Goal: Complete application form: Complete application form

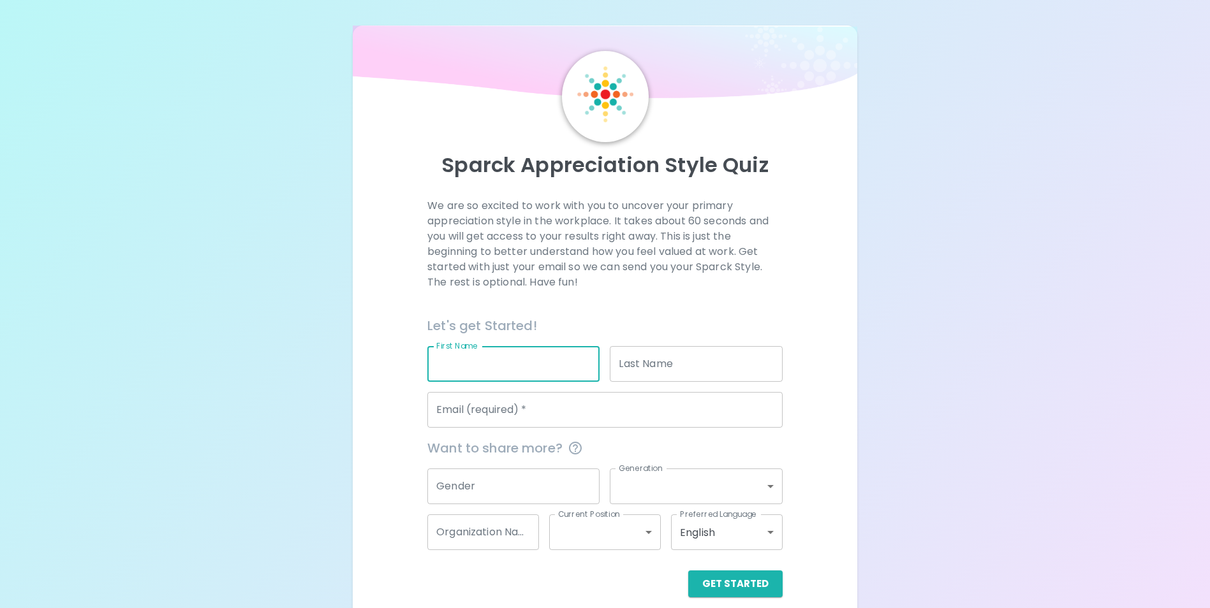
click at [460, 365] on input "First Name" at bounding box center [513, 364] width 172 height 36
type input "[PERSON_NAME]"
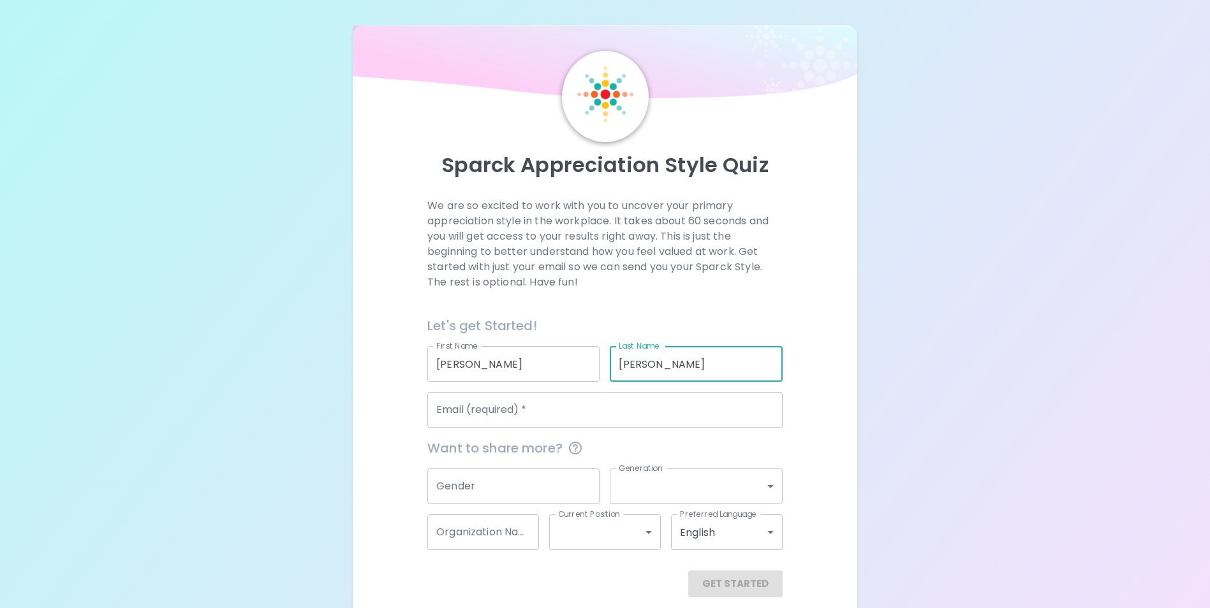
type input "[PERSON_NAME]"
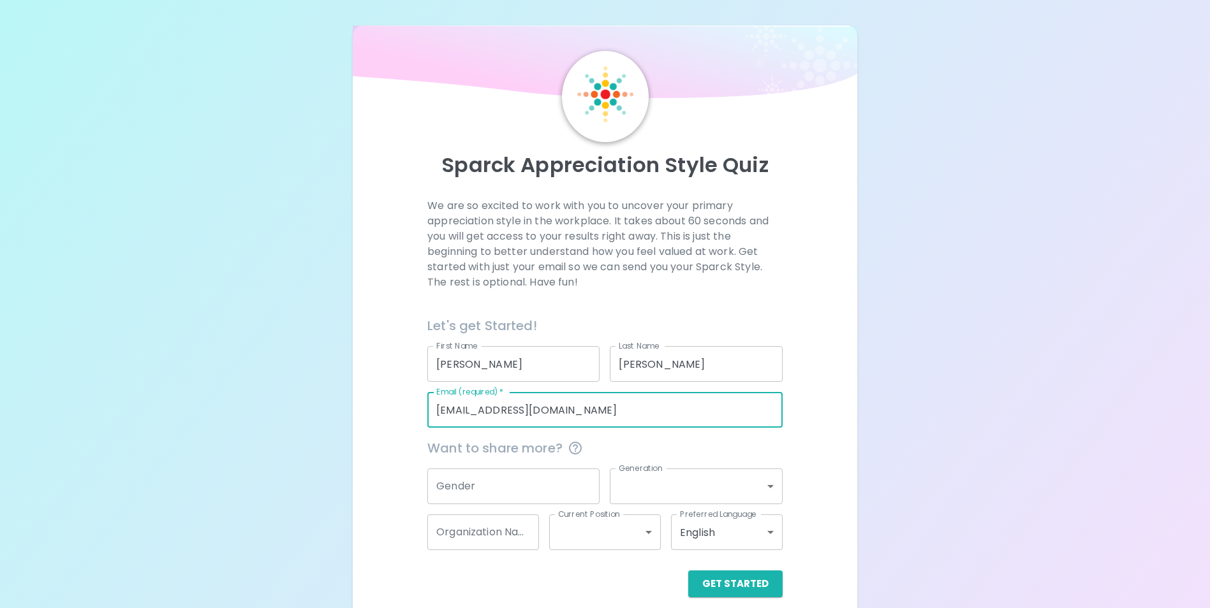
type input "[EMAIL_ADDRESS][DOMAIN_NAME]"
click at [365, 318] on div "Sparck Appreciation Style Quiz We are so excited to work with you to uncover yo…" at bounding box center [605, 324] width 504 height 597
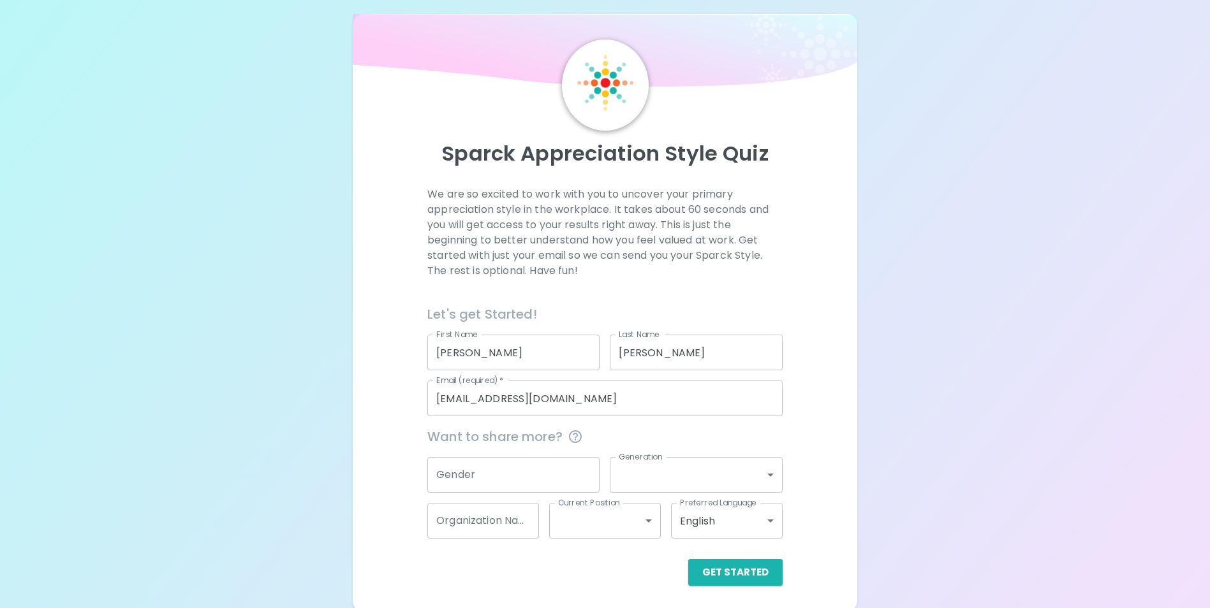
scroll to position [15, 0]
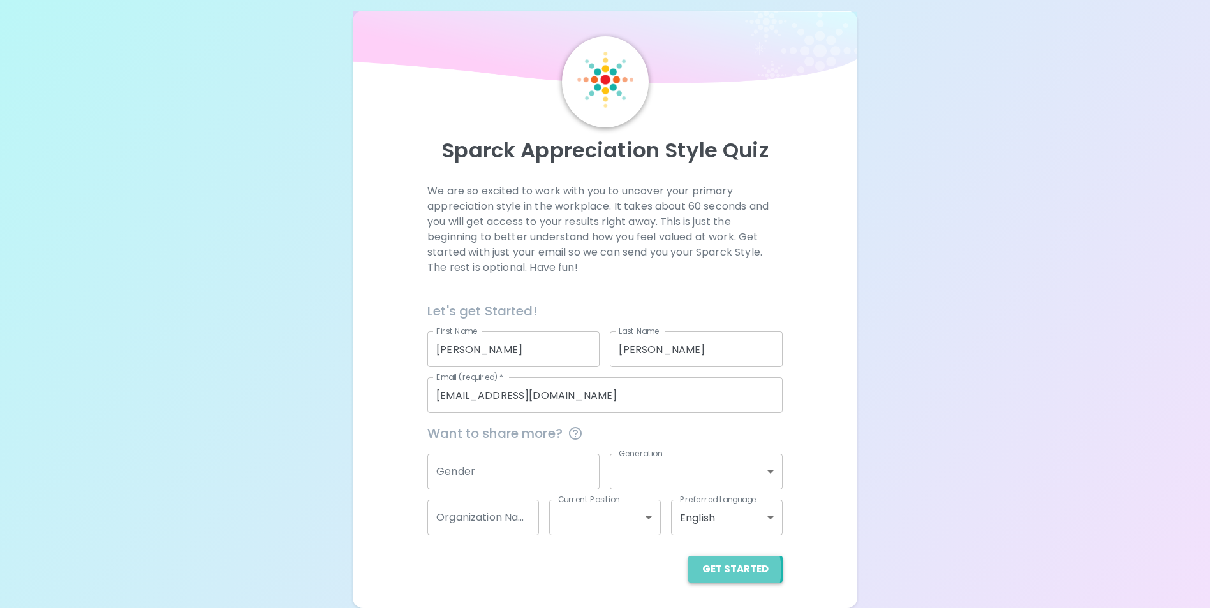
click at [728, 570] on button "Get Started" at bounding box center [735, 569] width 94 height 27
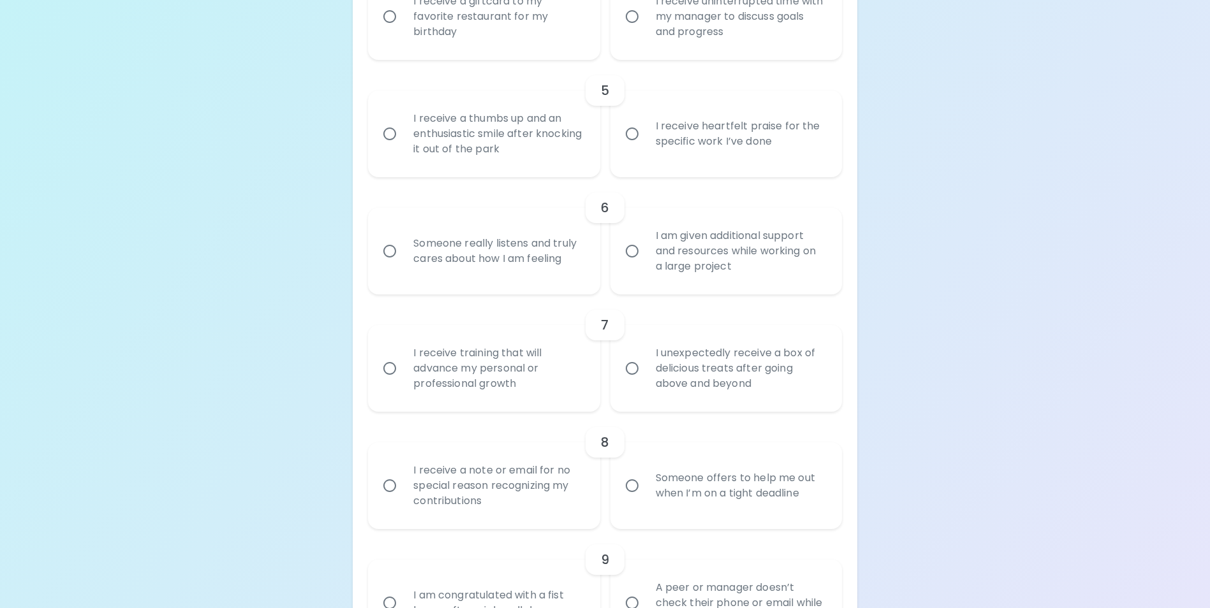
scroll to position [706, 0]
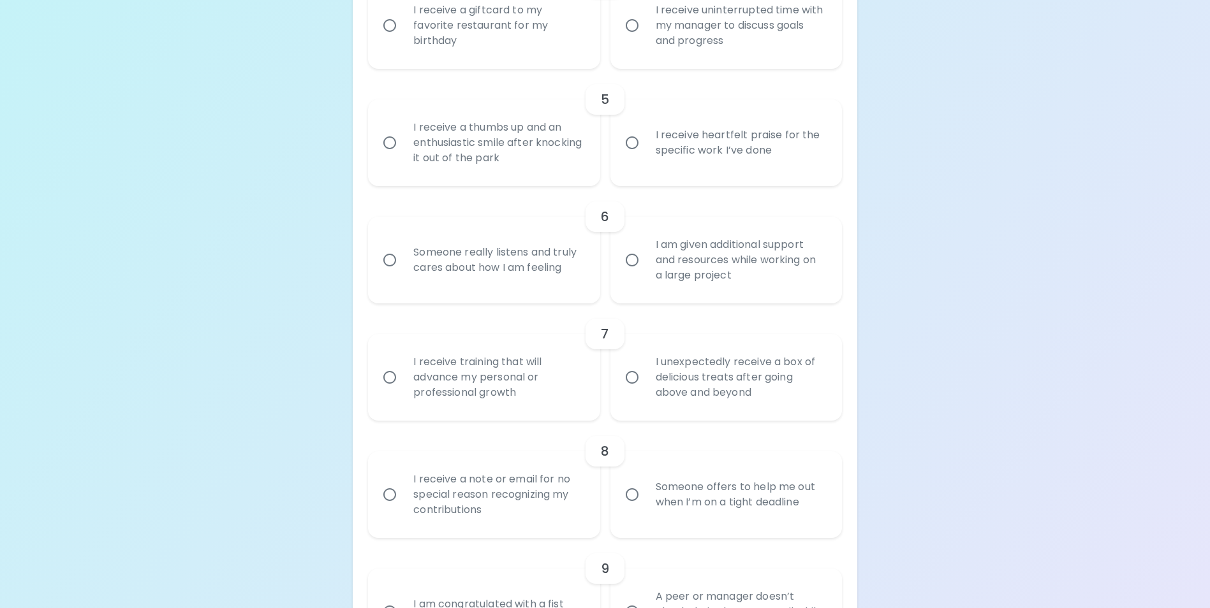
click at [384, 274] on input "Someone really listens and truly cares about how I am feeling" at bounding box center [389, 260] width 27 height 27
radio input "true"
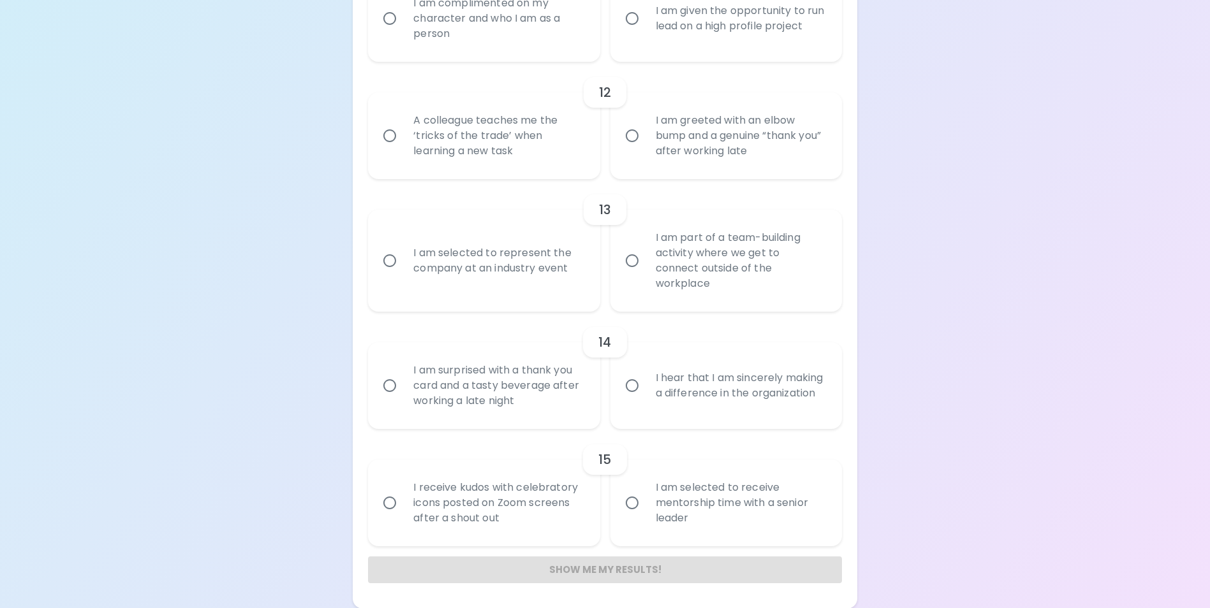
scroll to position [1535, 0]
click at [580, 571] on div "Show me my results!" at bounding box center [604, 569] width 473 height 27
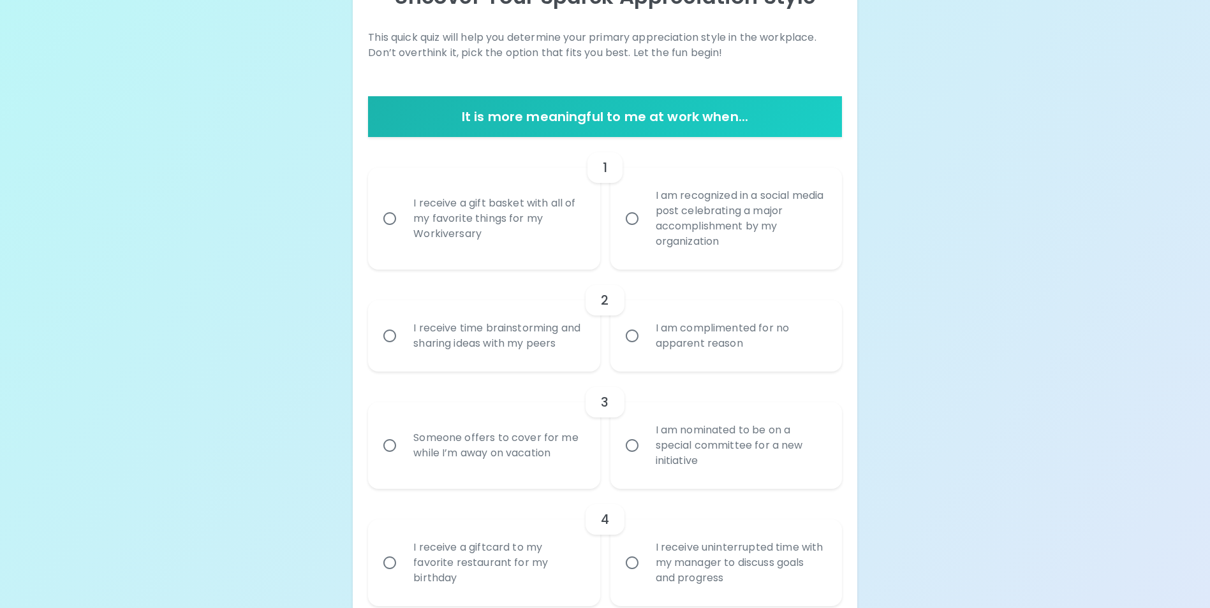
scroll to position [191, 0]
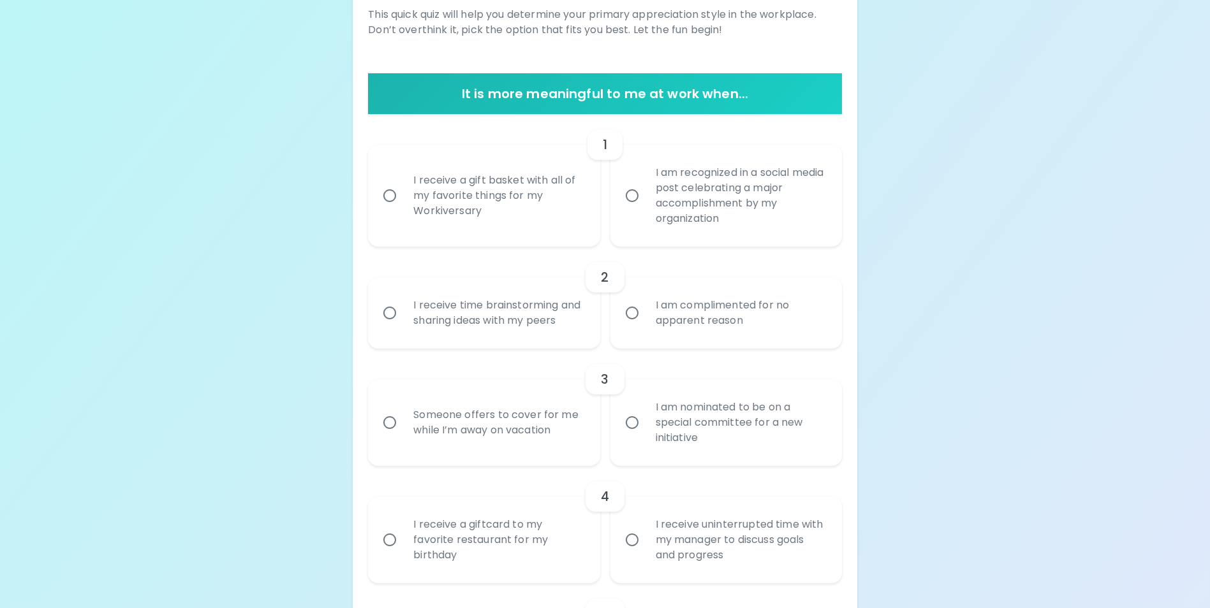
click at [678, 89] on h6 "It is more meaningful to me at work when..." at bounding box center [604, 94] width 463 height 20
click at [391, 194] on input "I receive a gift basket with all of my favorite things for my Workiversary" at bounding box center [389, 195] width 27 height 27
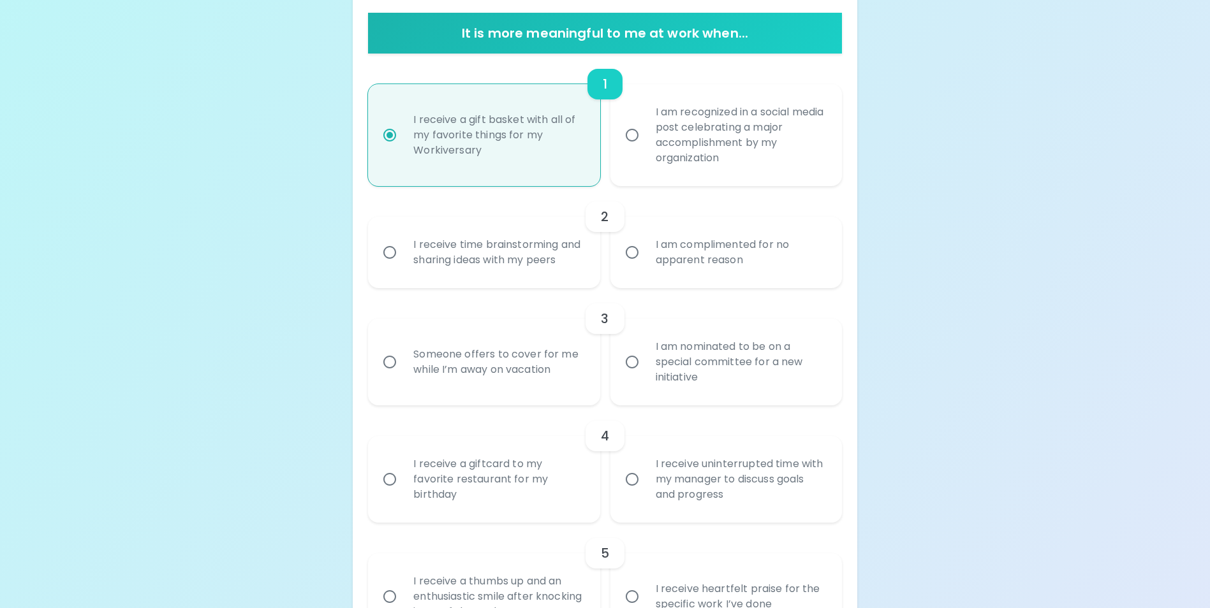
scroll to position [293, 0]
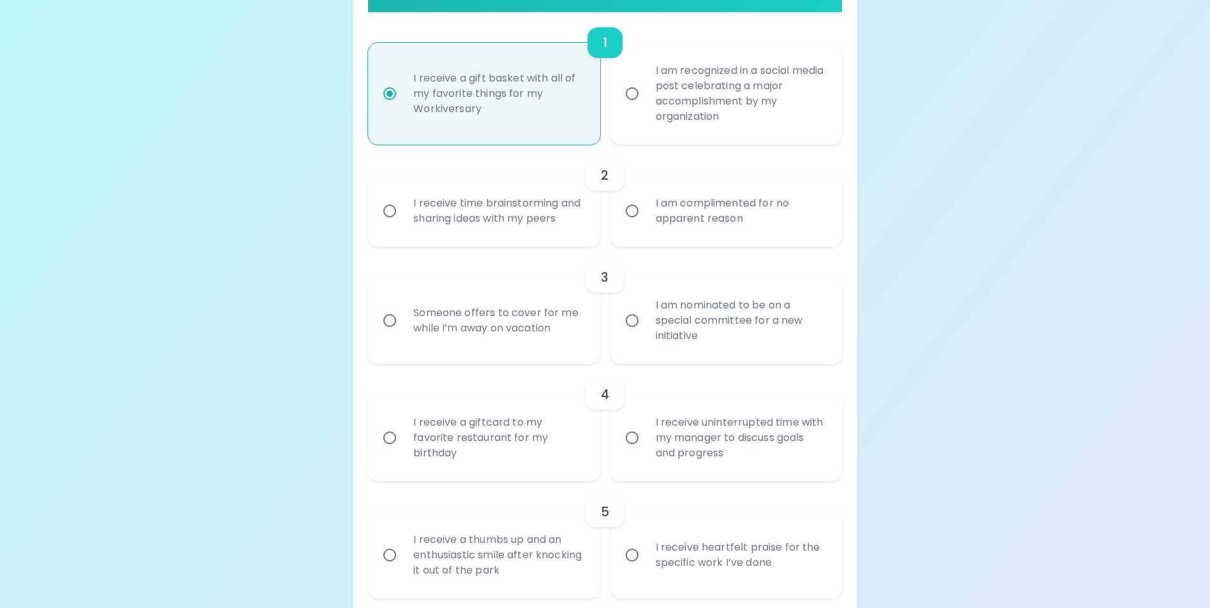
radio input "true"
click at [636, 217] on input "I am complimented for no apparent reason" at bounding box center [631, 211] width 27 height 27
radio input "false"
radio input "true"
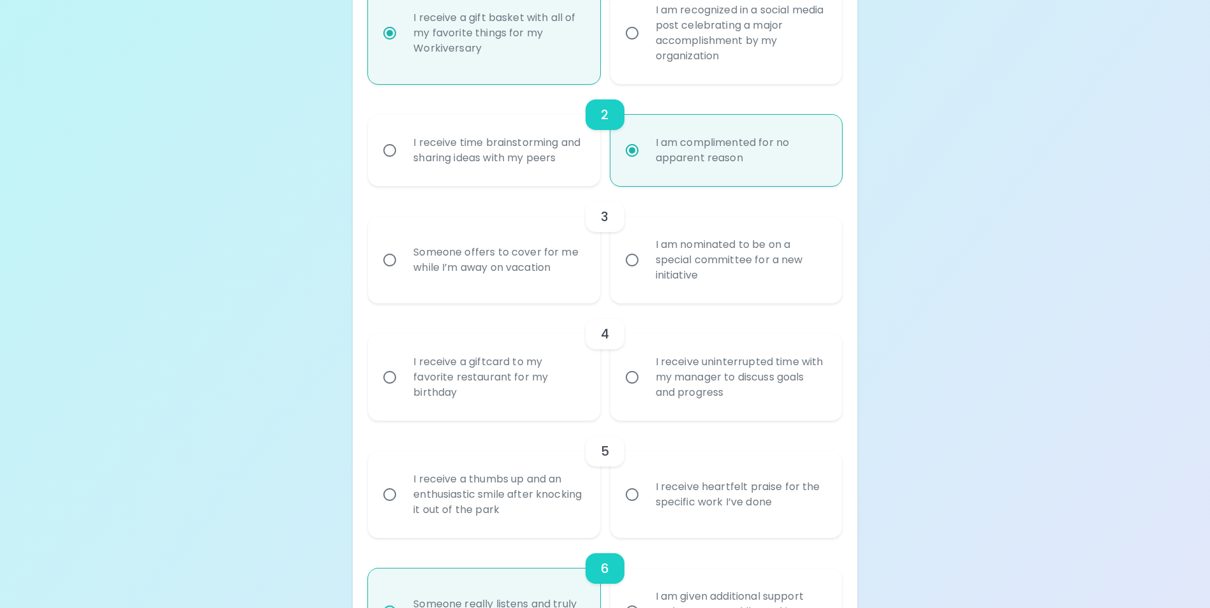
scroll to position [395, 0]
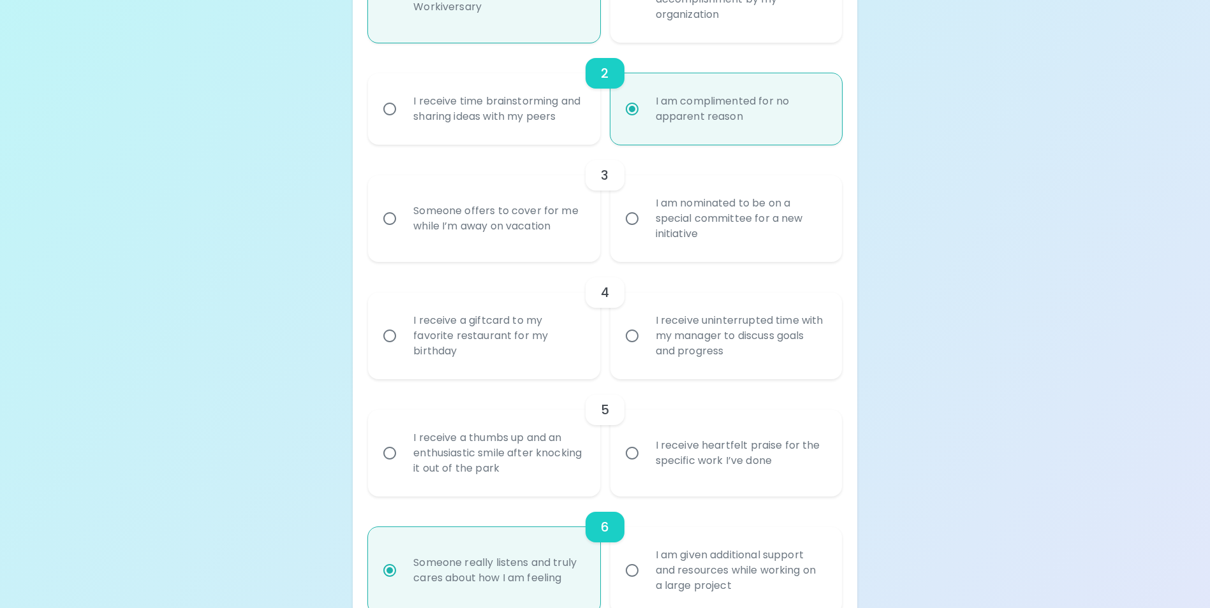
radio input "true"
click at [634, 232] on input "I am nominated to be on a special committee for a new initiative" at bounding box center [631, 218] width 27 height 27
radio input "false"
radio input "true"
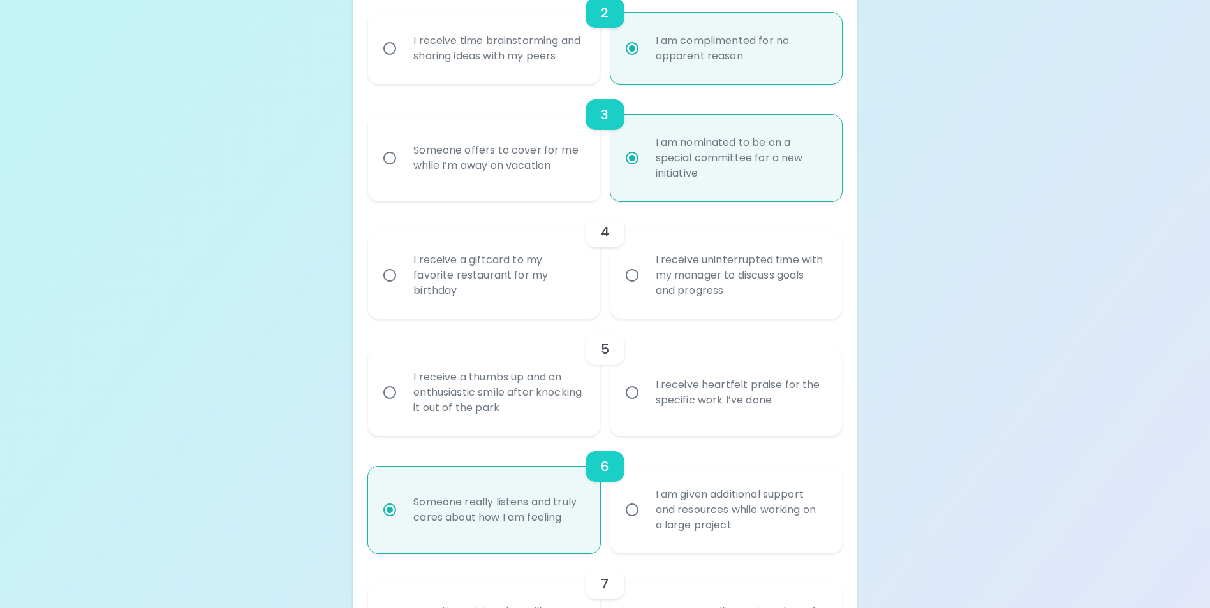
scroll to position [497, 0]
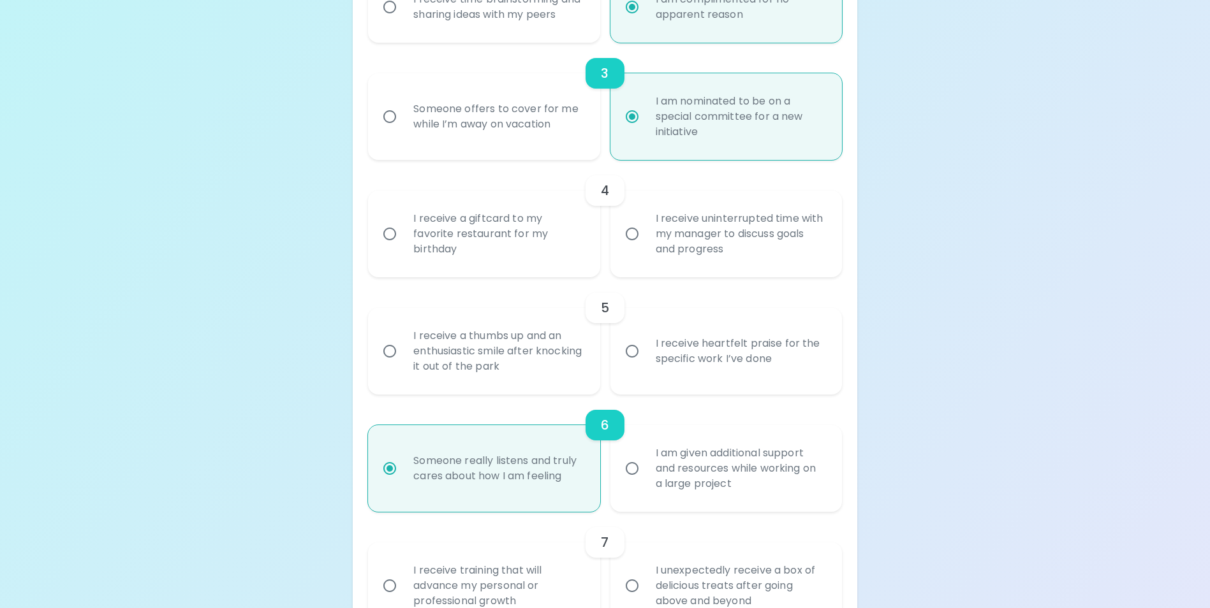
radio input "true"
click at [391, 247] on input "I receive a giftcard to my favorite restaurant for my birthday" at bounding box center [389, 234] width 27 height 27
radio input "false"
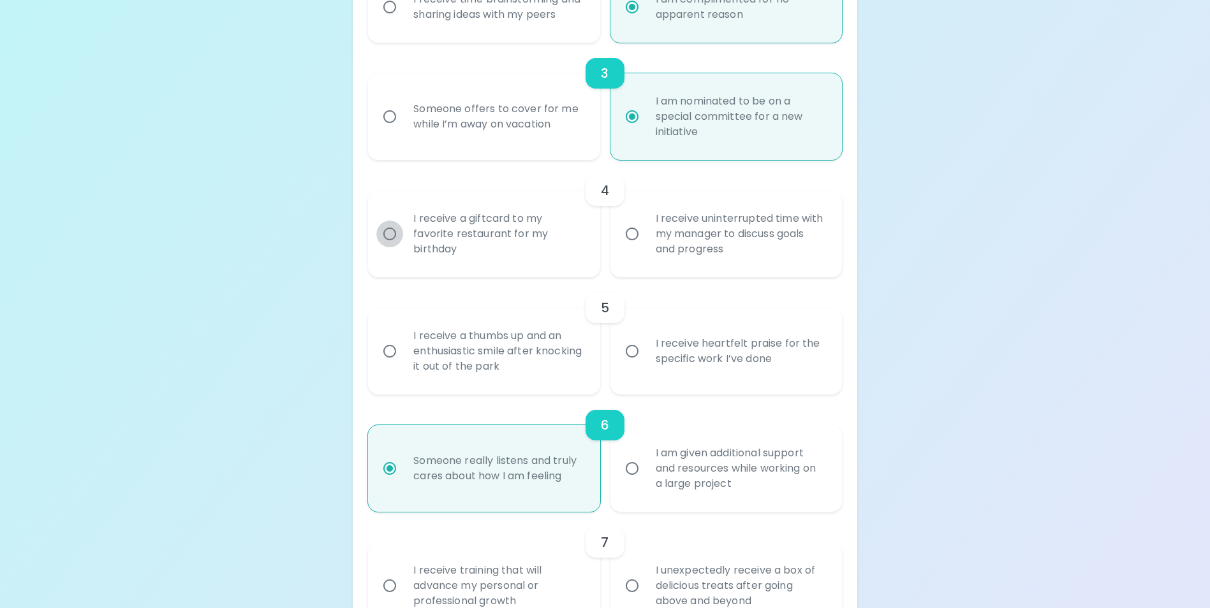
radio input "true"
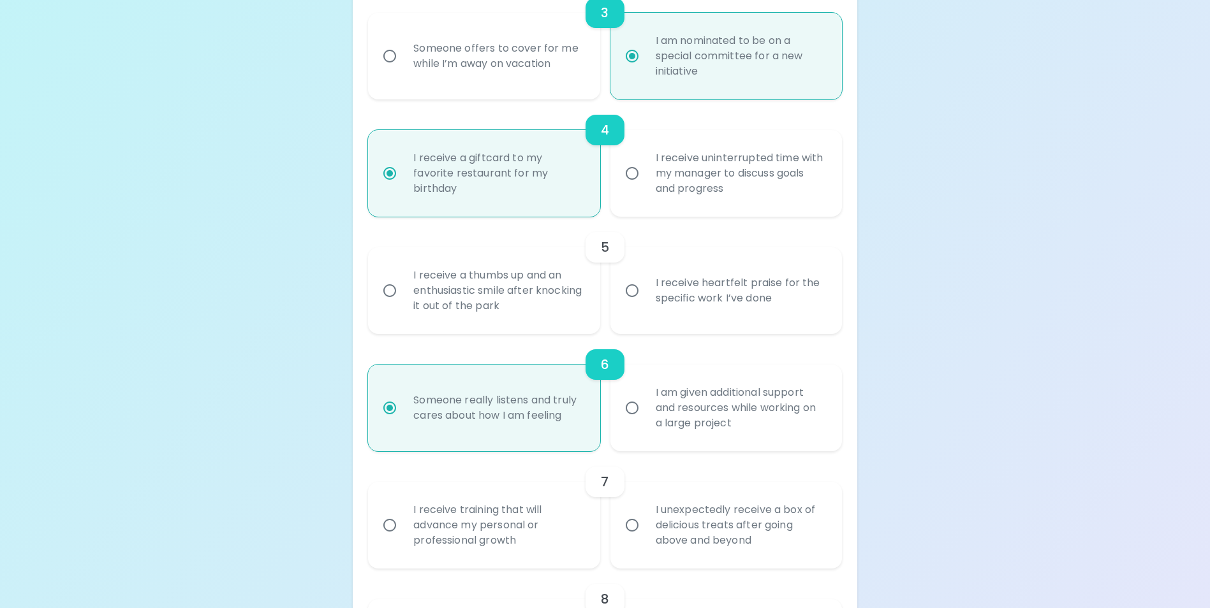
scroll to position [599, 0]
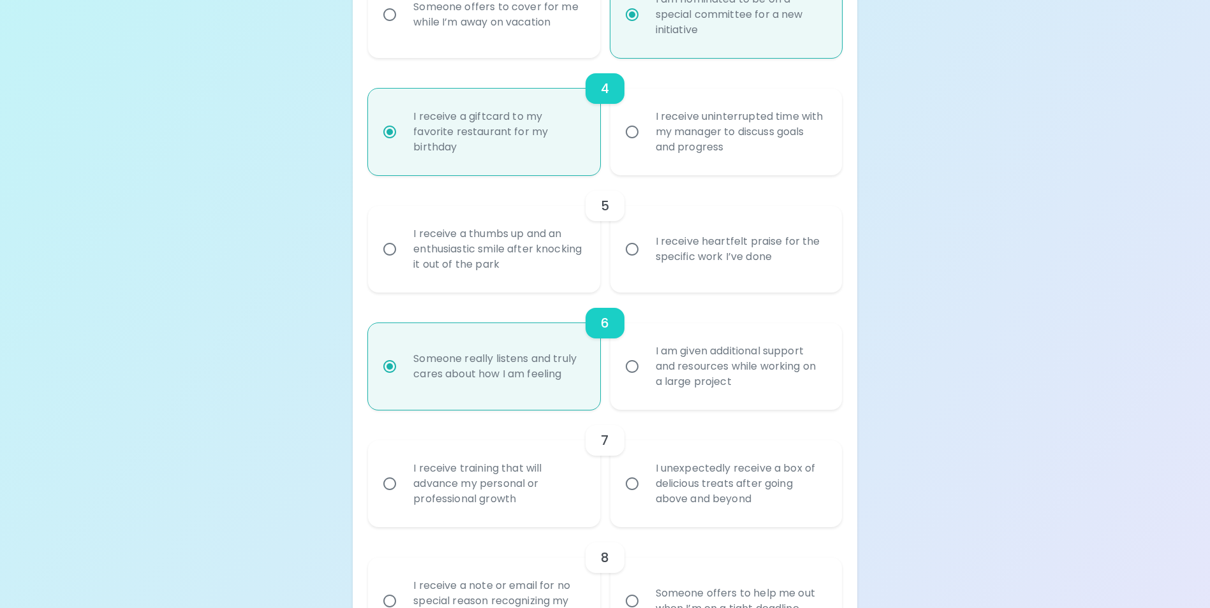
radio input "true"
click at [636, 263] on input "I receive heartfelt praise for the specific work I’ve done" at bounding box center [631, 249] width 27 height 27
radio input "false"
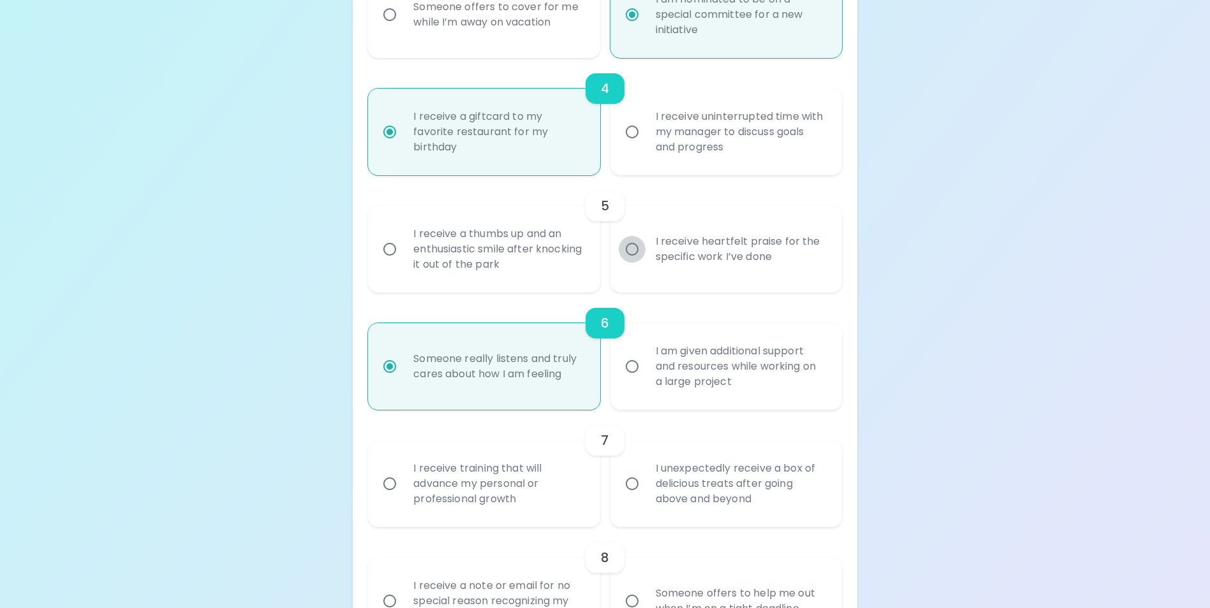
radio input "false"
radio input "true"
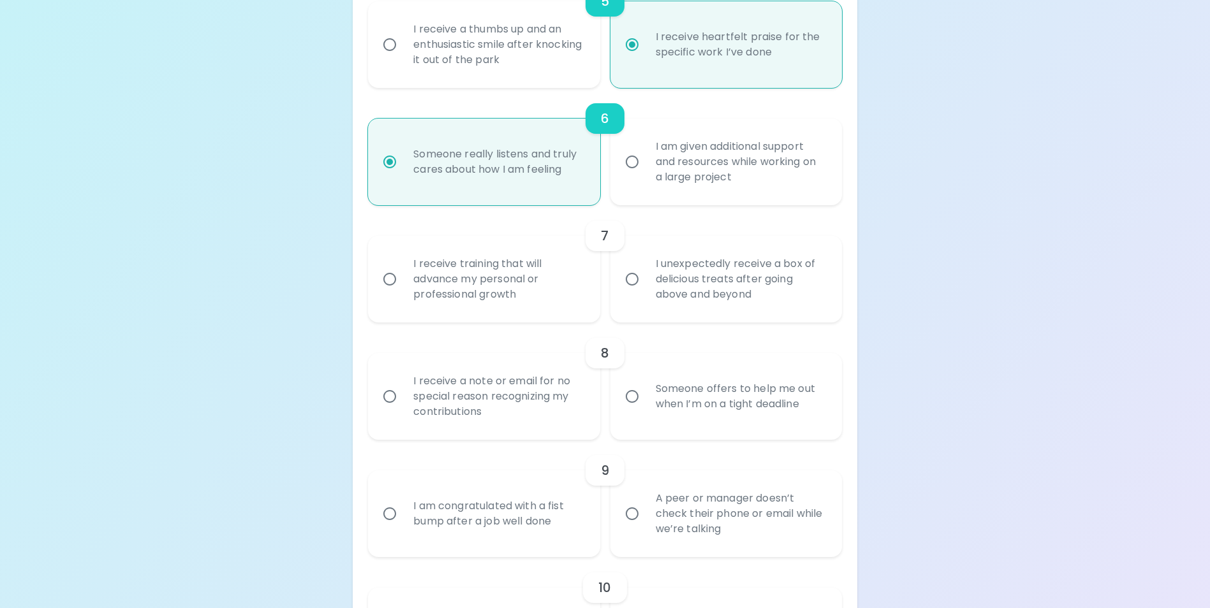
scroll to position [829, 0]
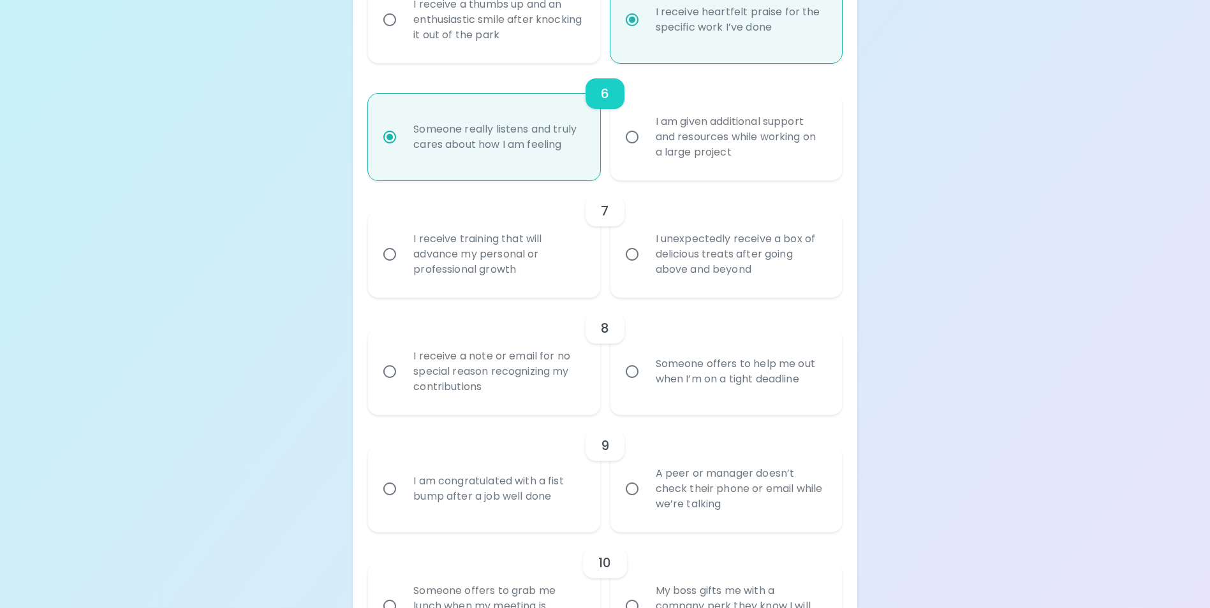
radio input "true"
click at [389, 268] on input "I receive training that will advance my personal or professional growth" at bounding box center [389, 254] width 27 height 27
radio input "false"
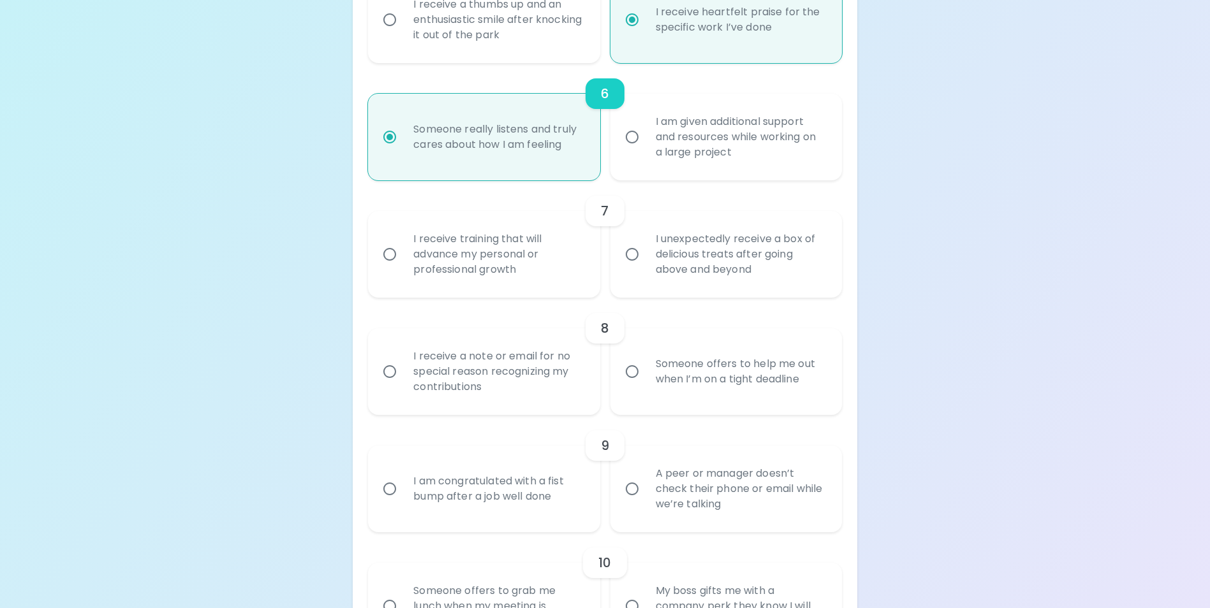
radio input "false"
radio input "true"
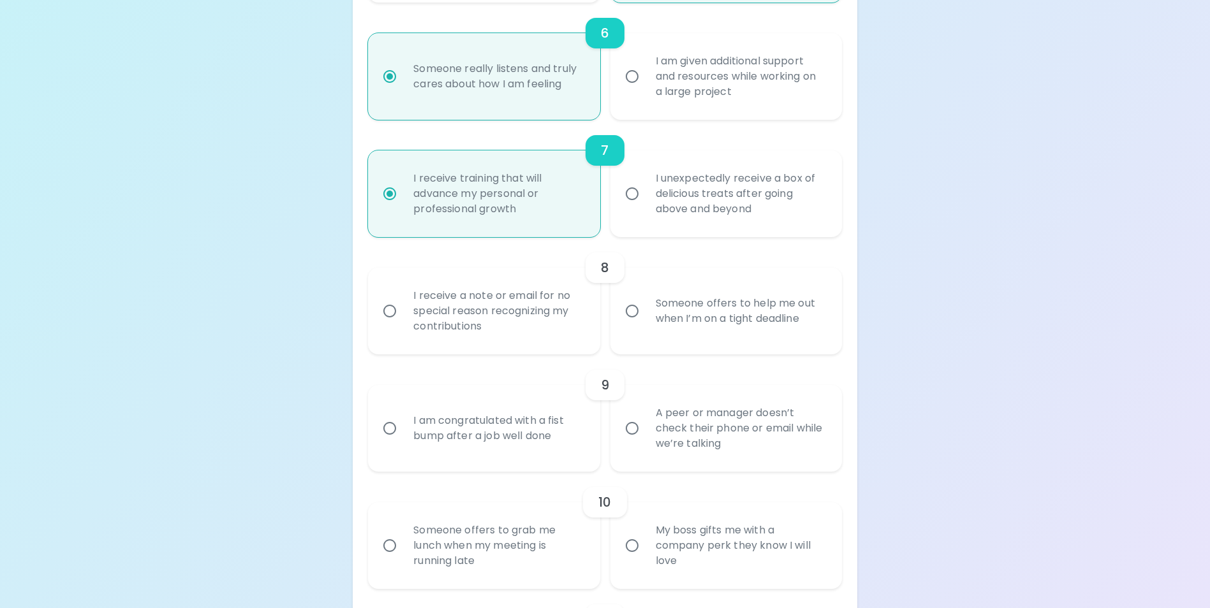
scroll to position [931, 0]
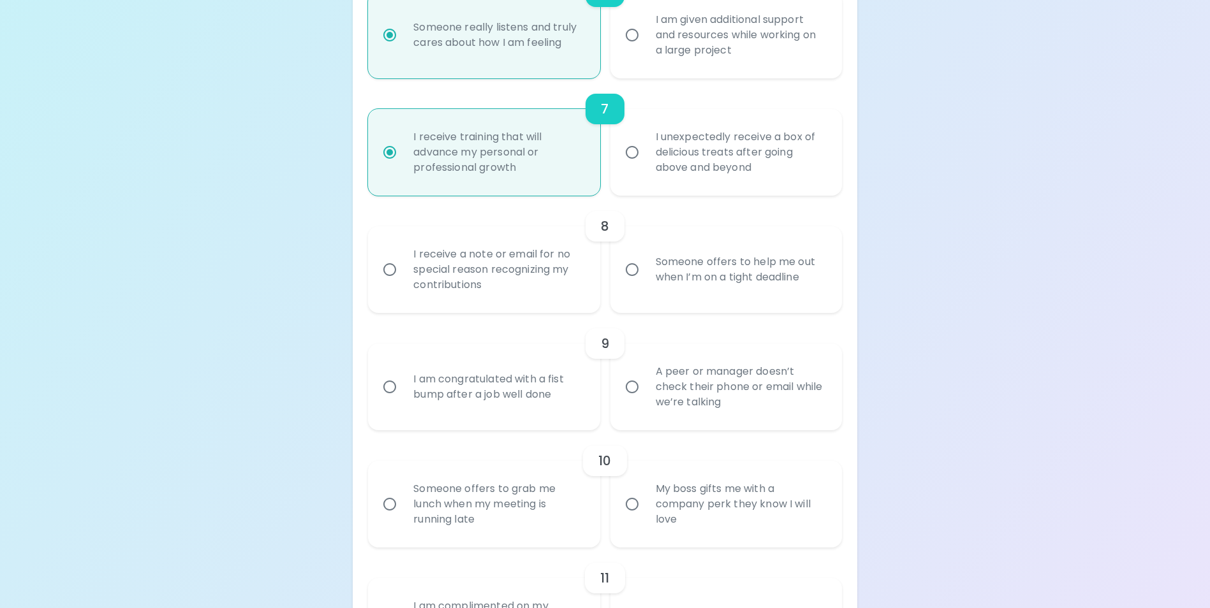
radio input "true"
click at [391, 283] on input "I receive a note or email for no special reason recognizing my contributions" at bounding box center [389, 269] width 27 height 27
radio input "false"
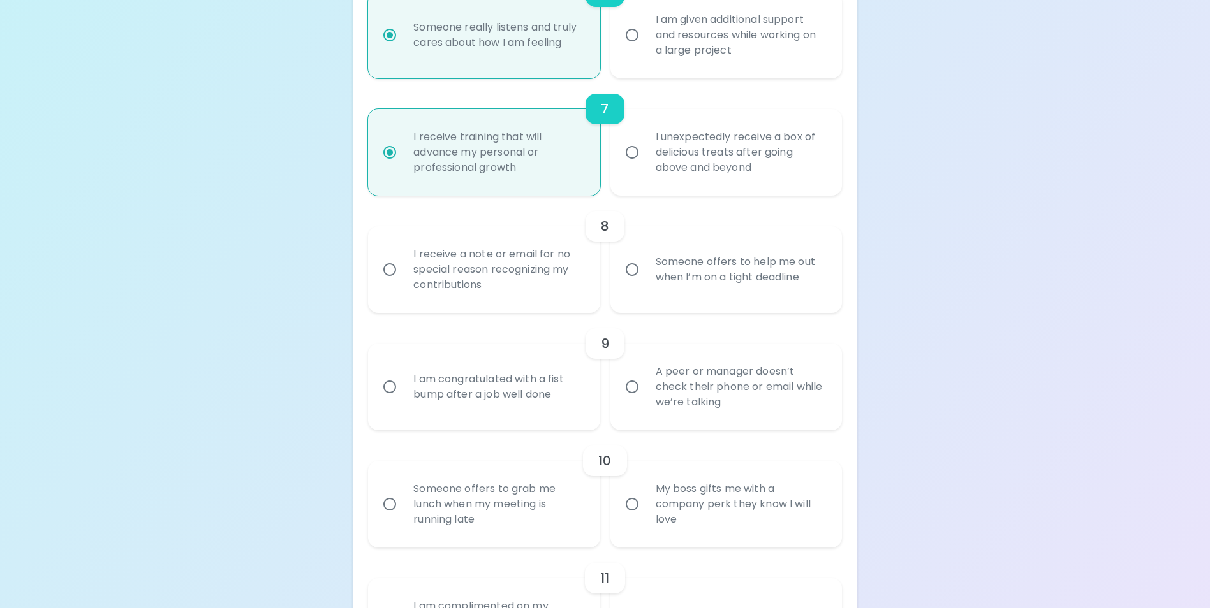
radio input "false"
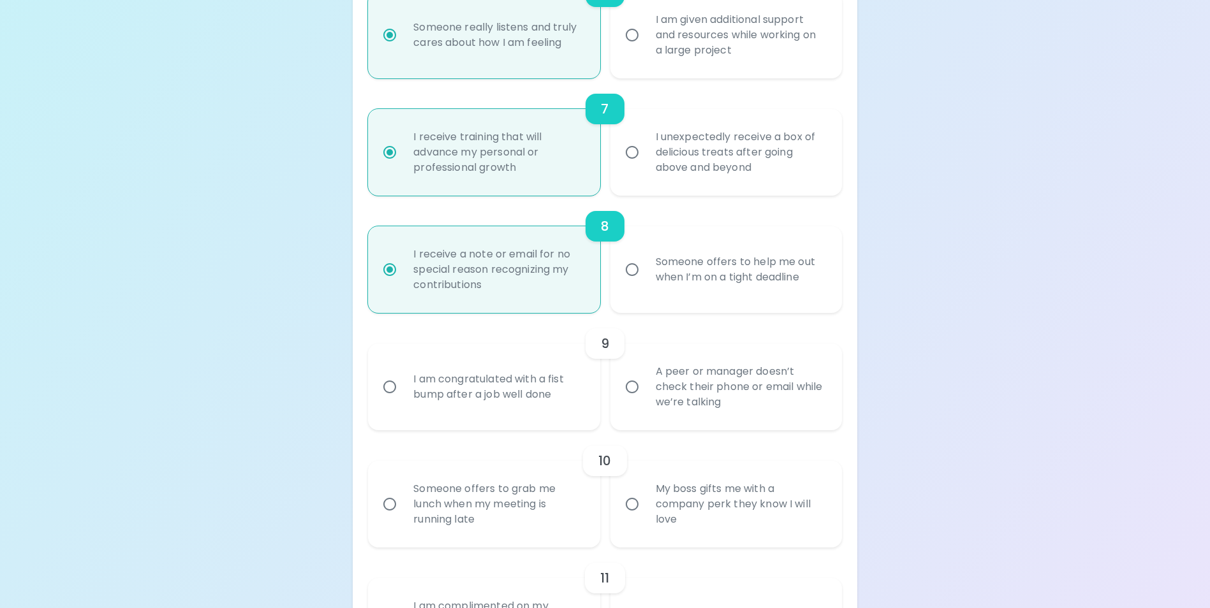
scroll to position [1033, 0]
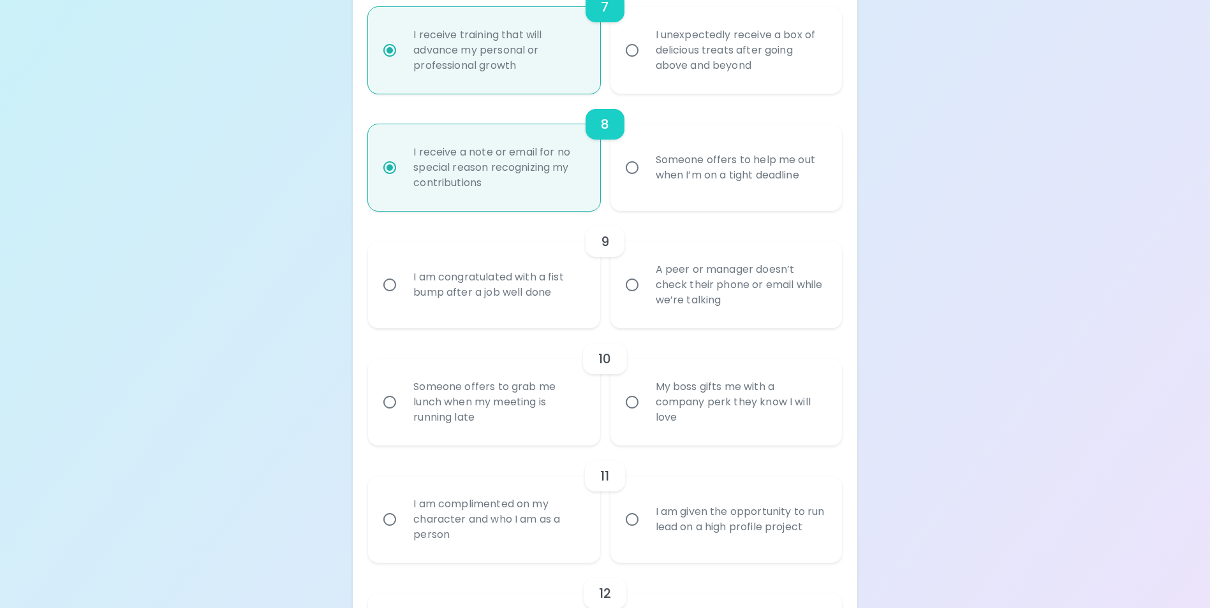
radio input "true"
click at [635, 298] on input "A peer or manager doesn’t check their phone or email while we’re talking" at bounding box center [631, 285] width 27 height 27
radio input "false"
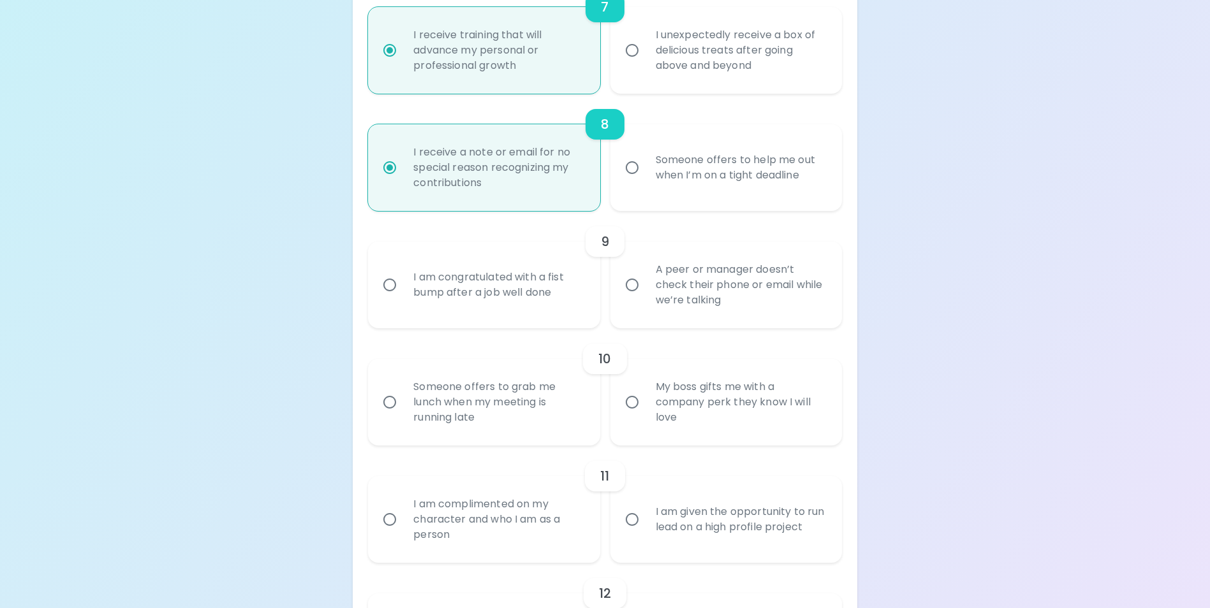
radio input "false"
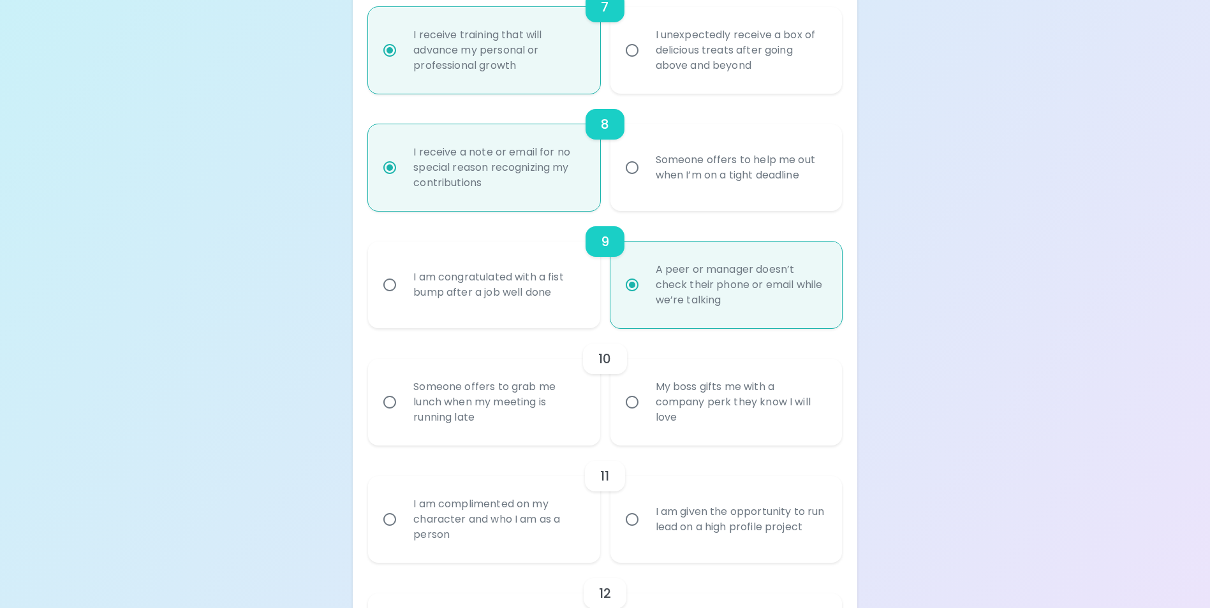
scroll to position [1135, 0]
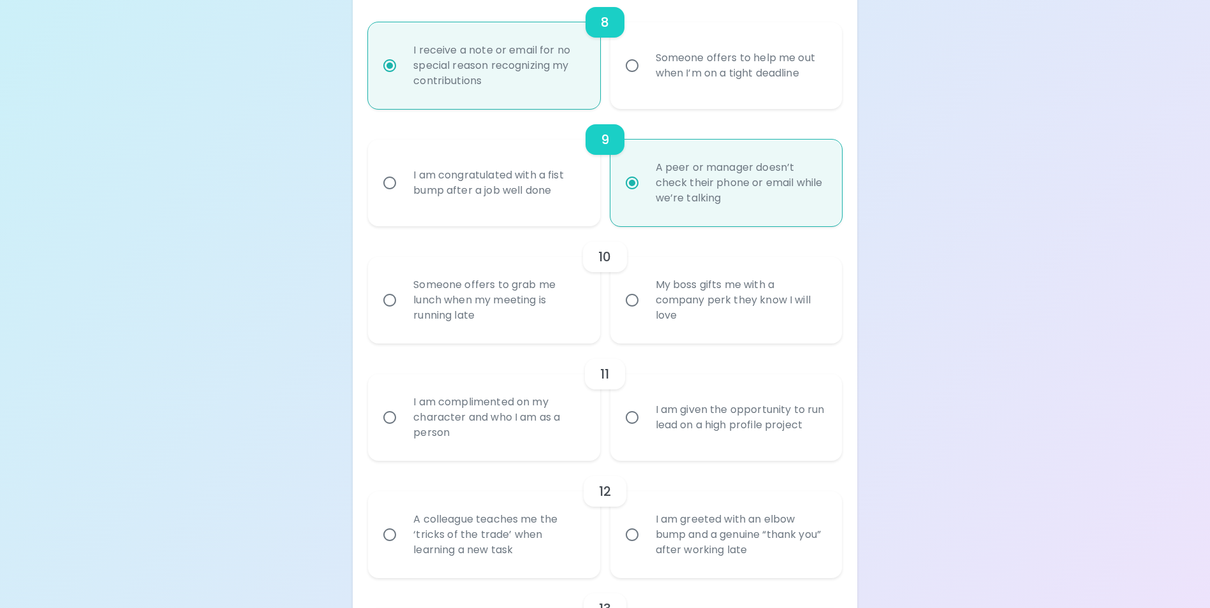
radio input "true"
click at [387, 314] on input "Someone offers to grab me lunch when my meeting is running late" at bounding box center [389, 300] width 27 height 27
radio input "false"
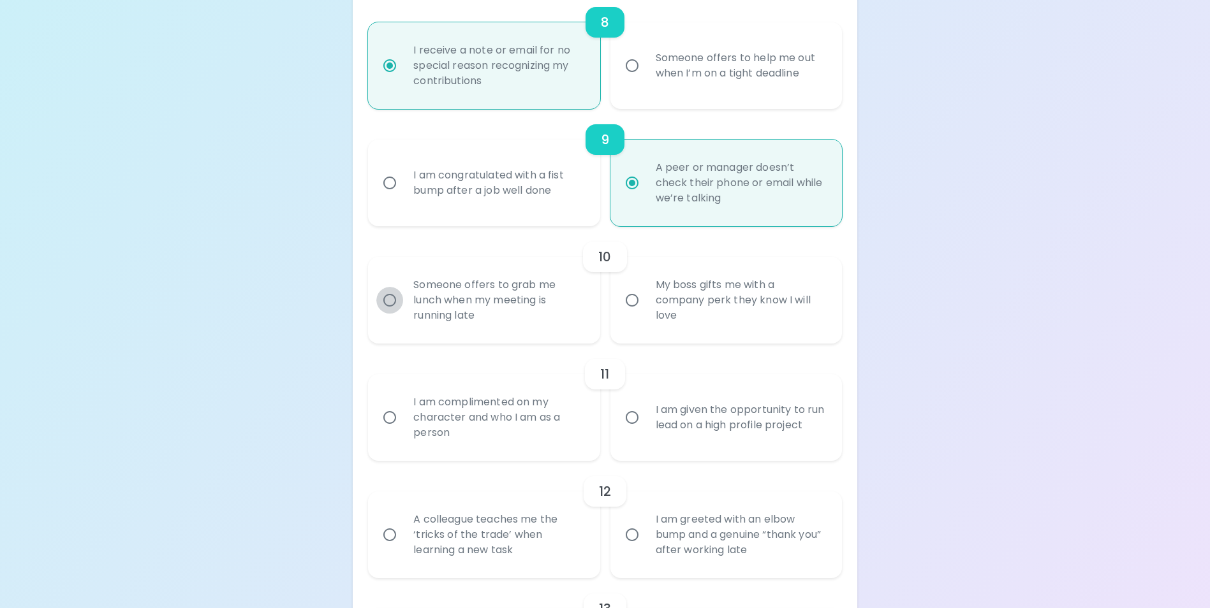
radio input "false"
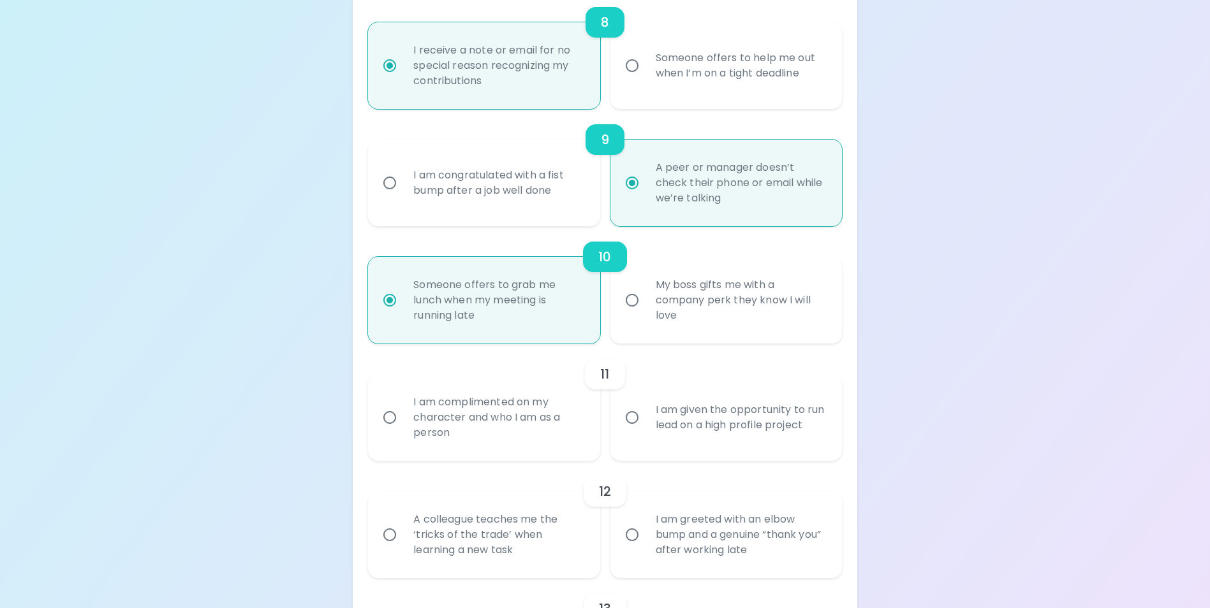
scroll to position [1237, 0]
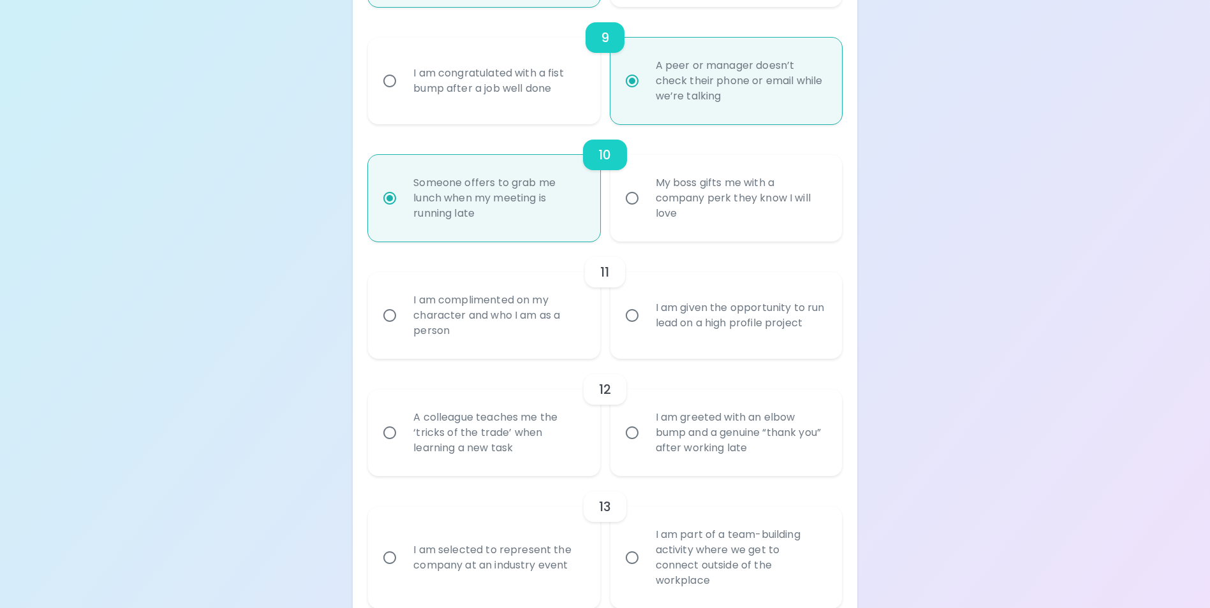
radio input "true"
click at [390, 329] on input "I am complimented on my character and who I am as a person" at bounding box center [389, 315] width 27 height 27
radio input "false"
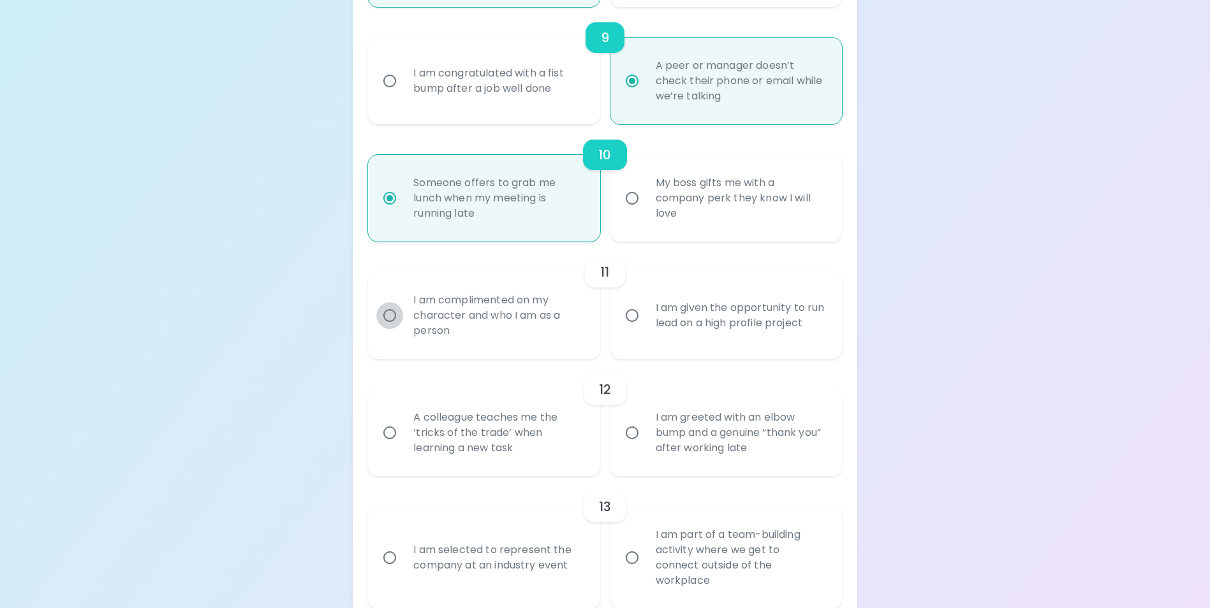
radio input "false"
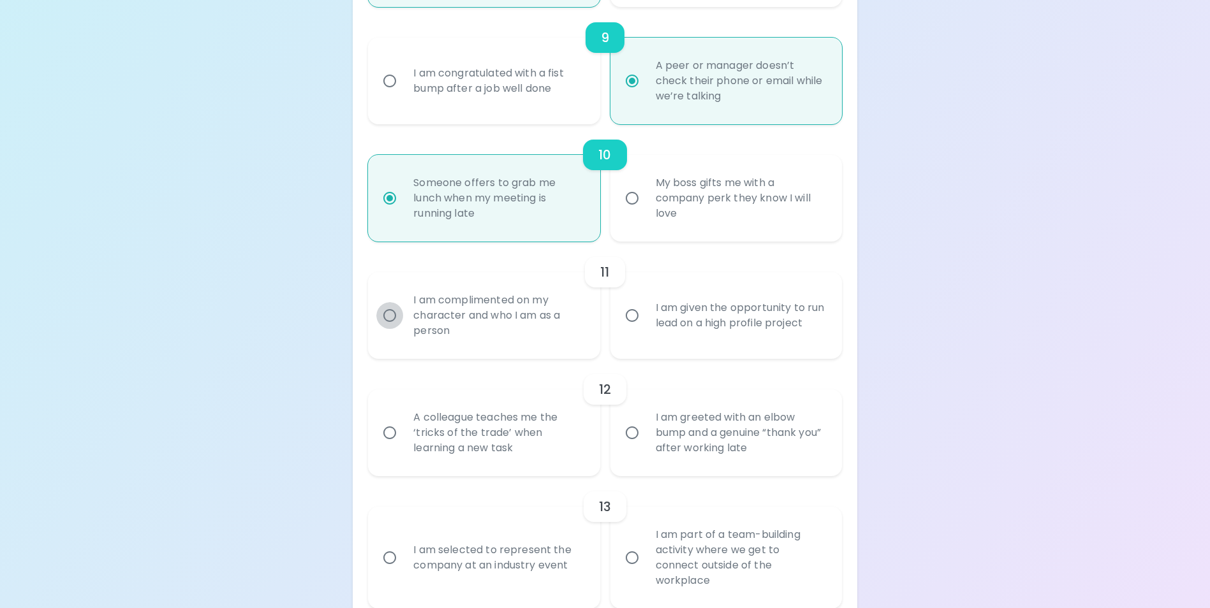
radio input "false"
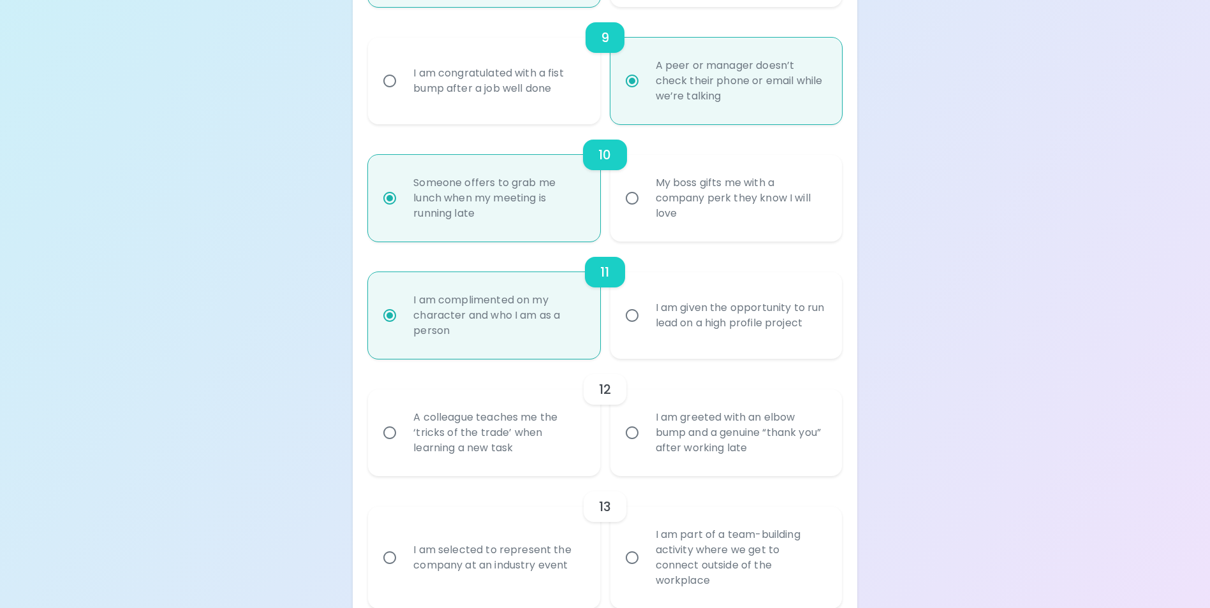
scroll to position [1339, 0]
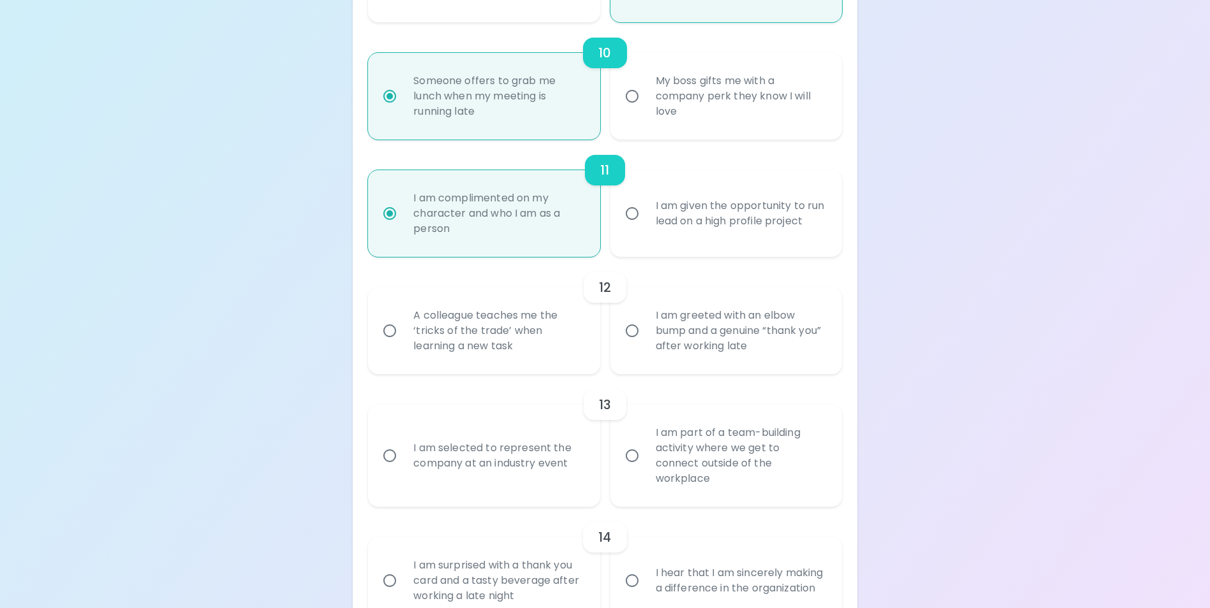
radio input "true"
click at [387, 344] on input "A colleague teaches me the ‘tricks of the trade’ when learning a new task" at bounding box center [389, 331] width 27 height 27
radio input "false"
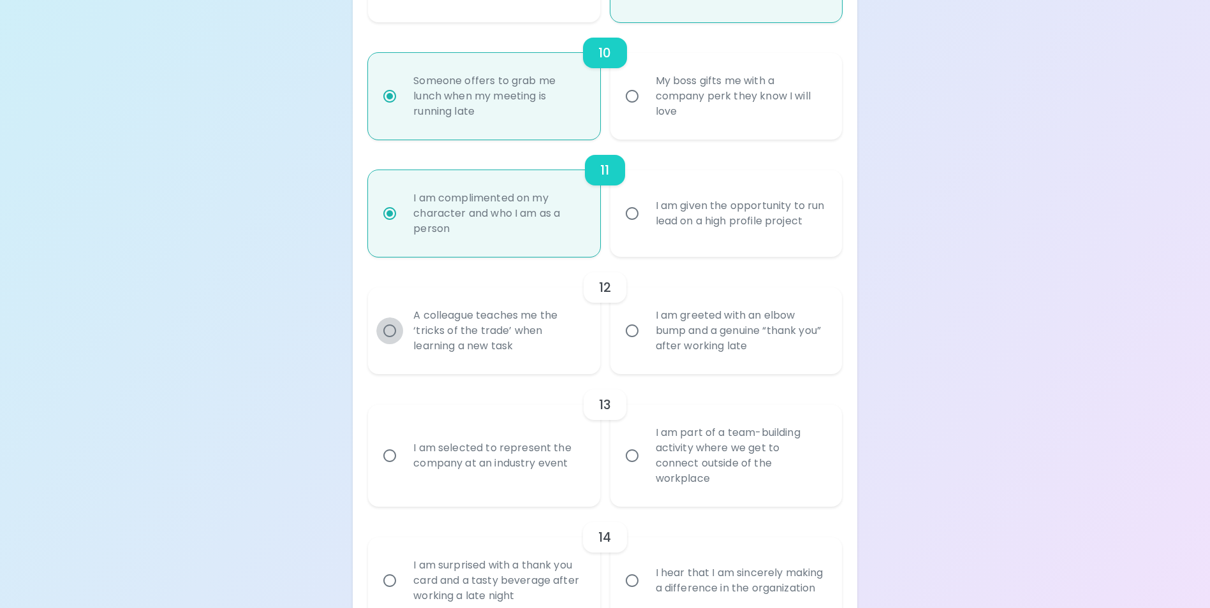
radio input "false"
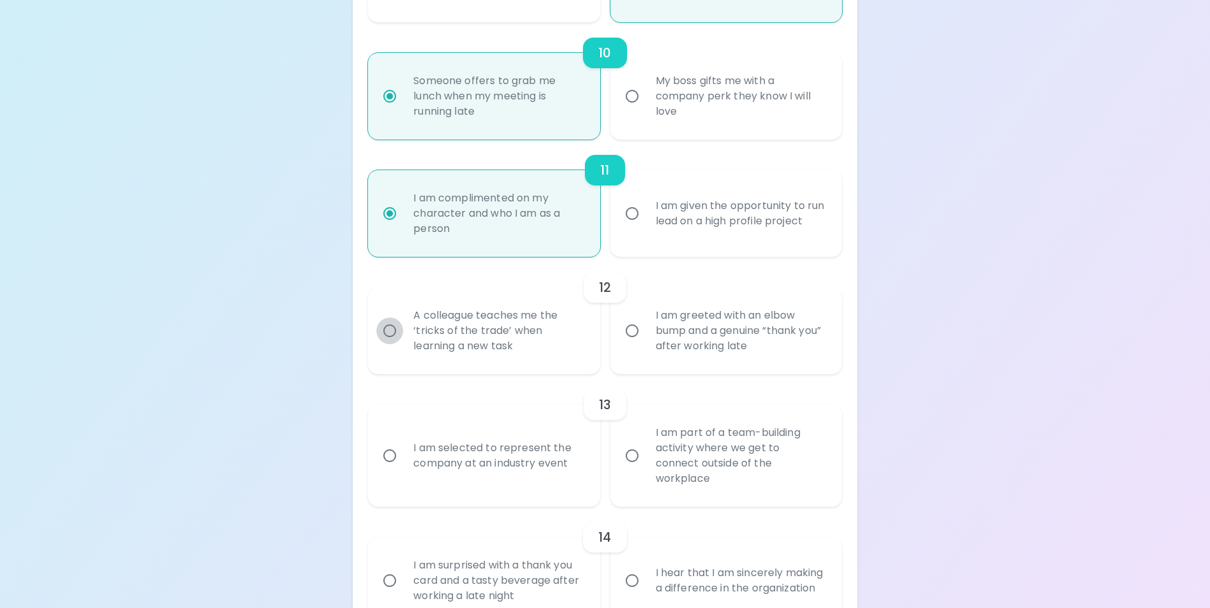
radio input "false"
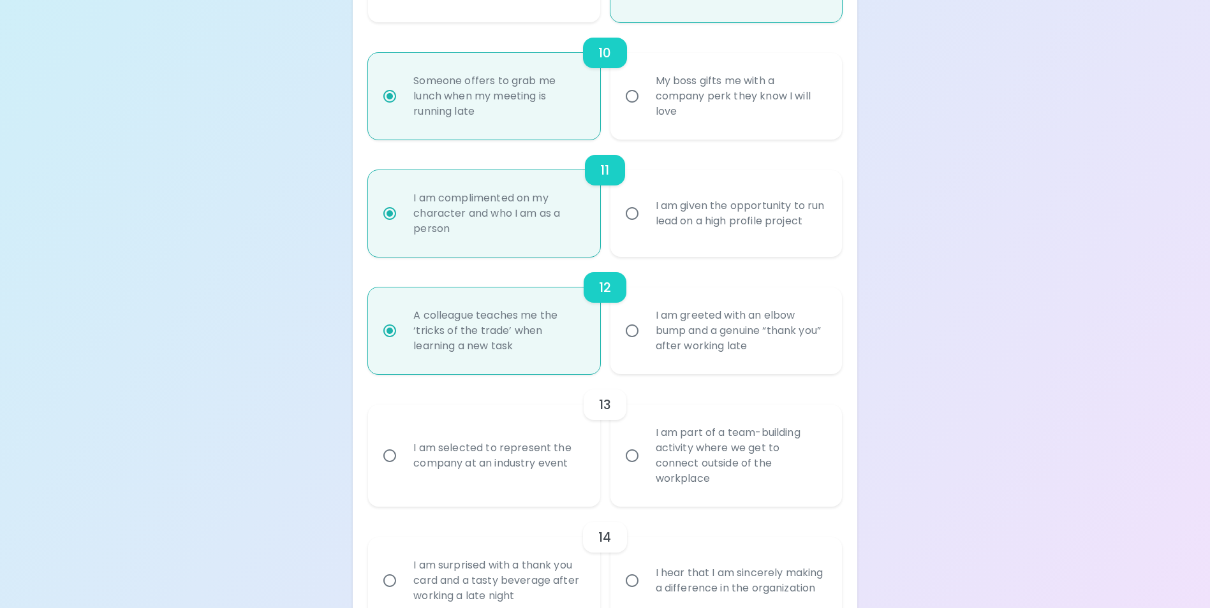
scroll to position [1441, 0]
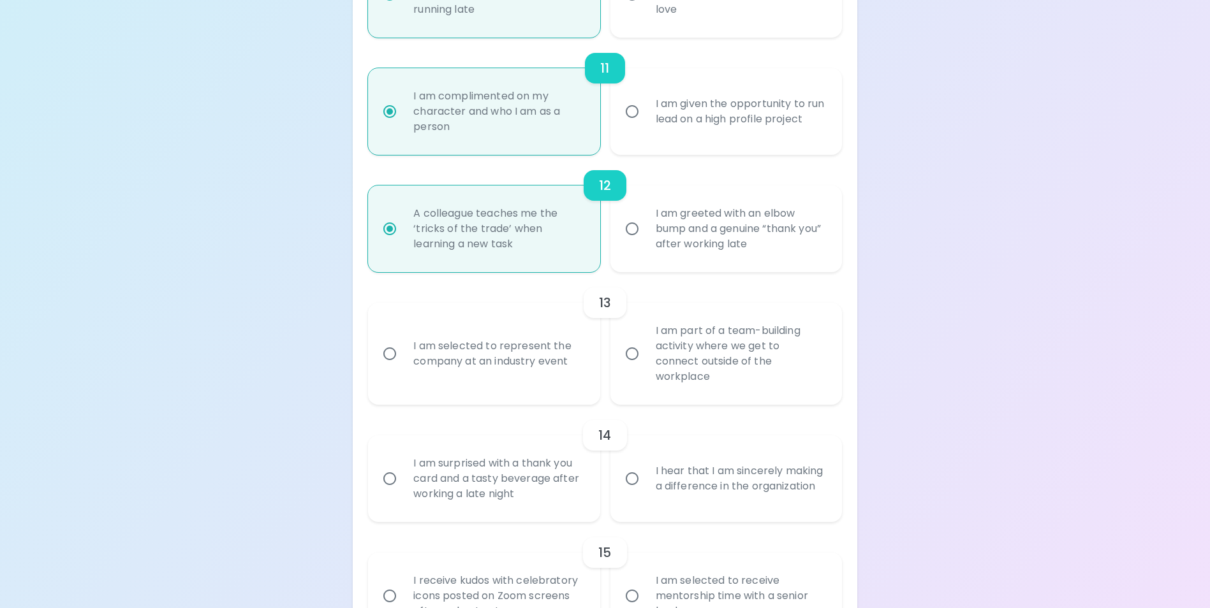
radio input "true"
click at [395, 359] on input "I am selected to represent the company at an industry event" at bounding box center [389, 353] width 27 height 27
radio input "false"
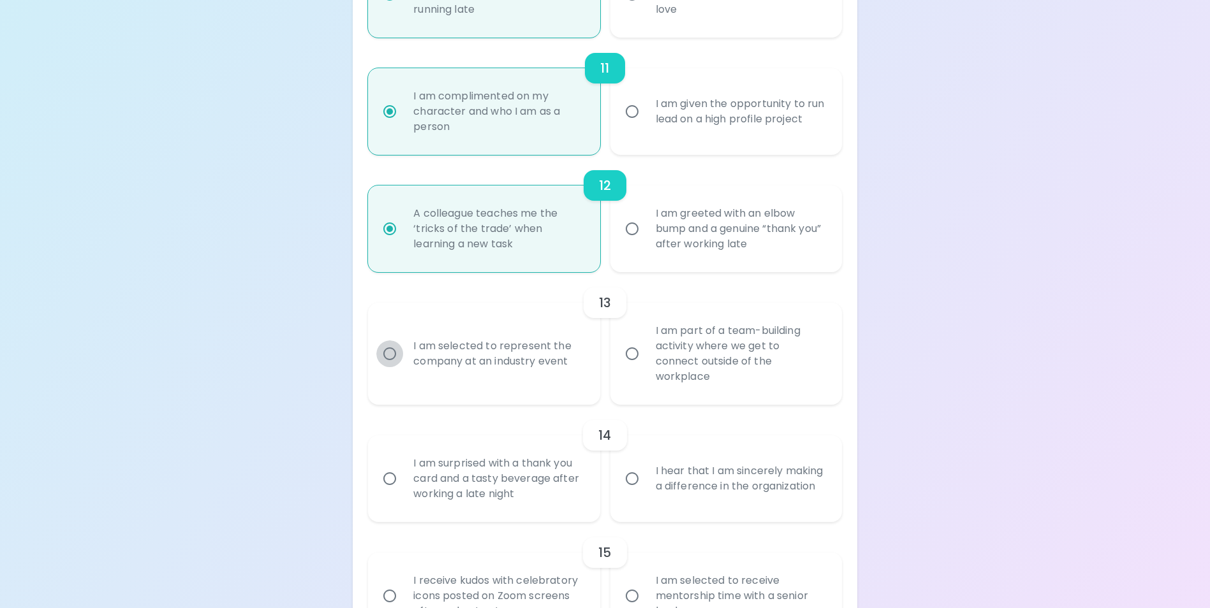
radio input "false"
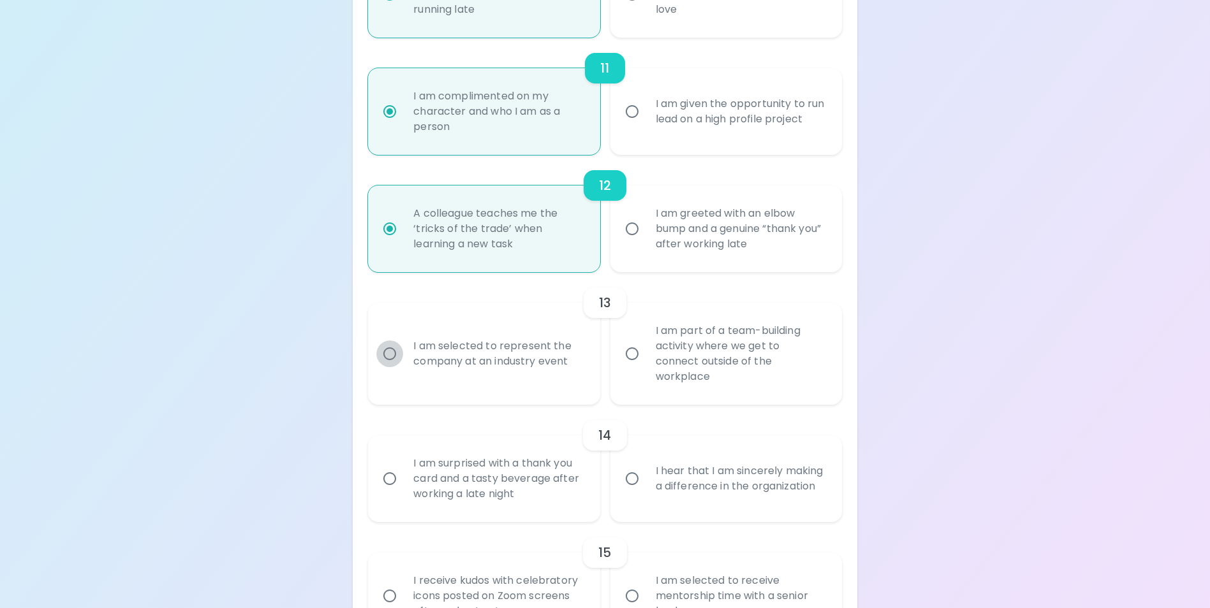
radio input "false"
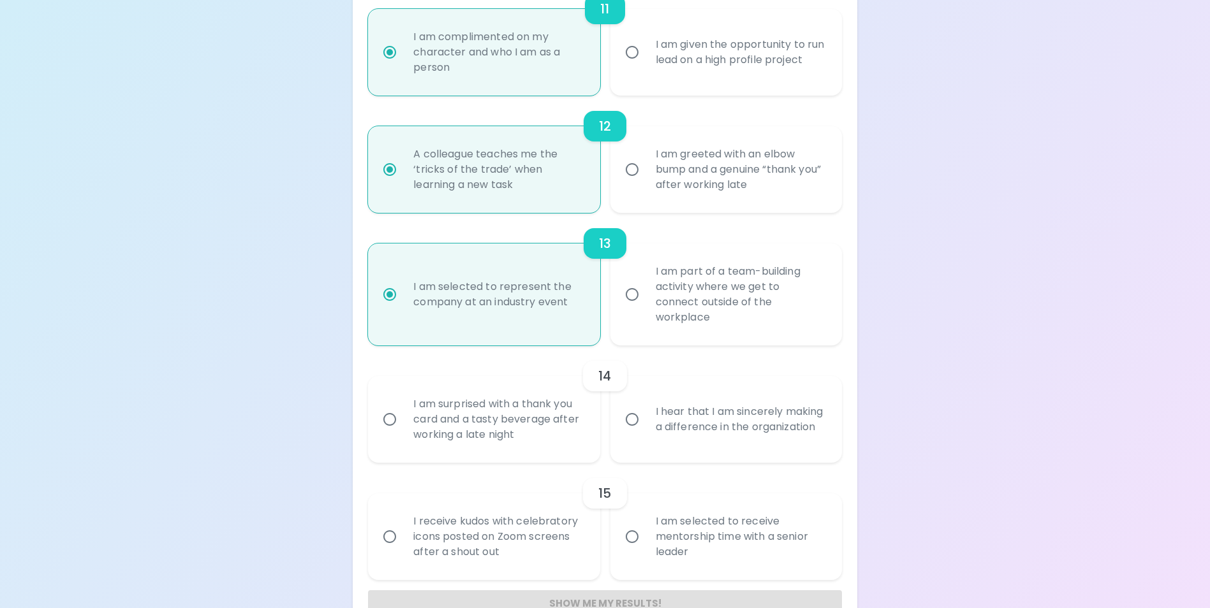
scroll to position [1535, 0]
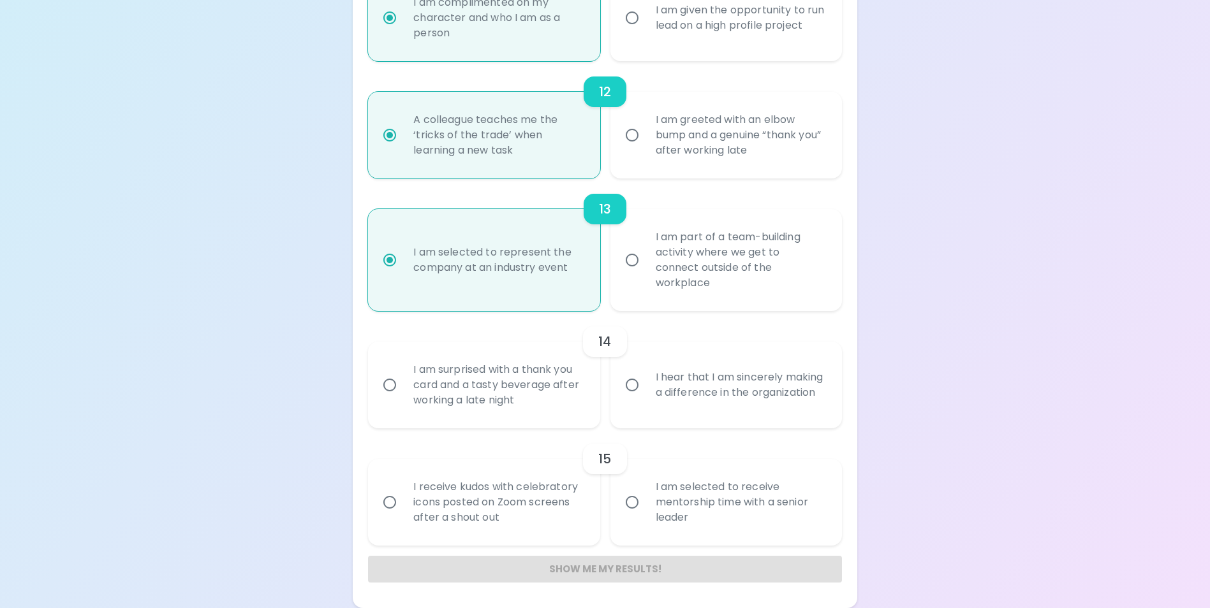
radio input "true"
click at [630, 386] on input "I hear that I am sincerely making a difference in the organization" at bounding box center [631, 385] width 27 height 27
radio input "false"
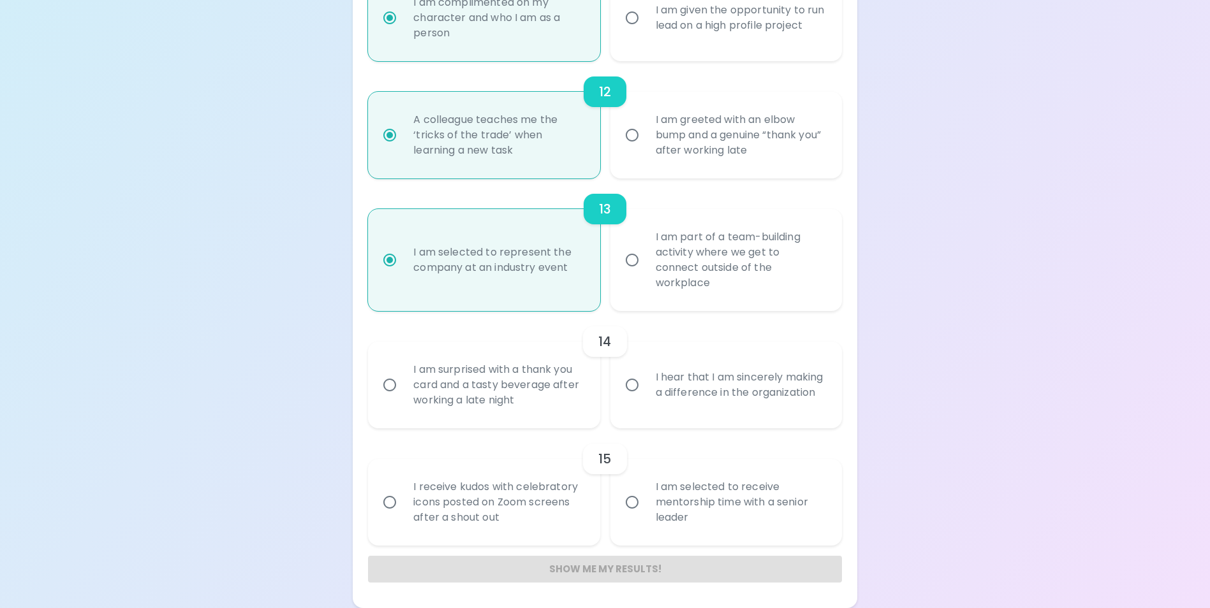
radio input "false"
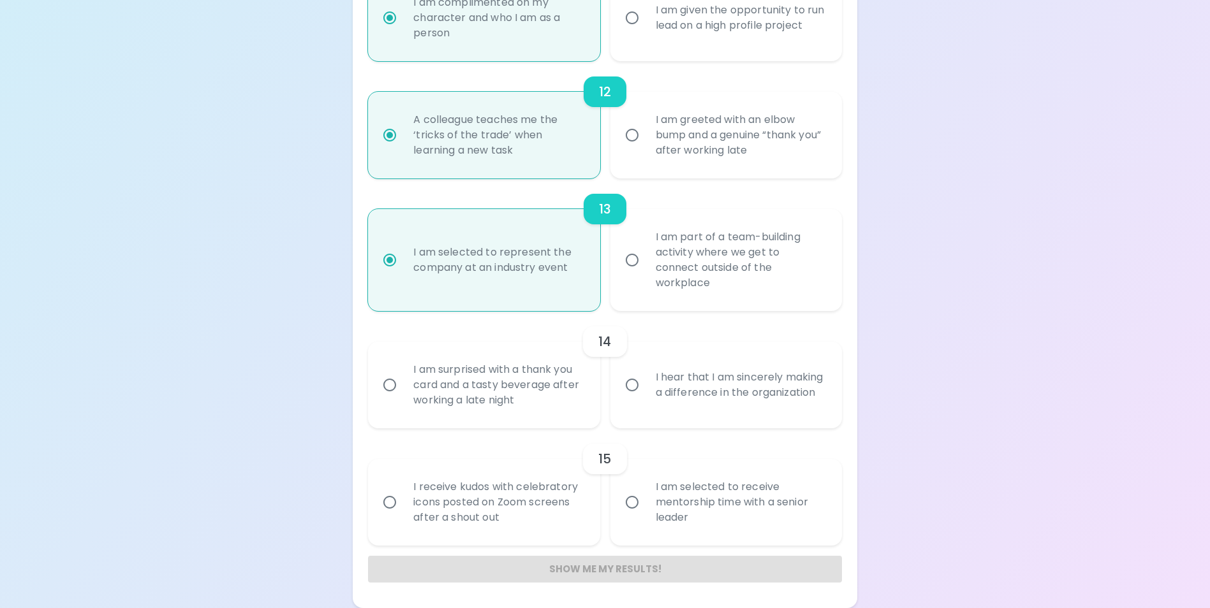
radio input "false"
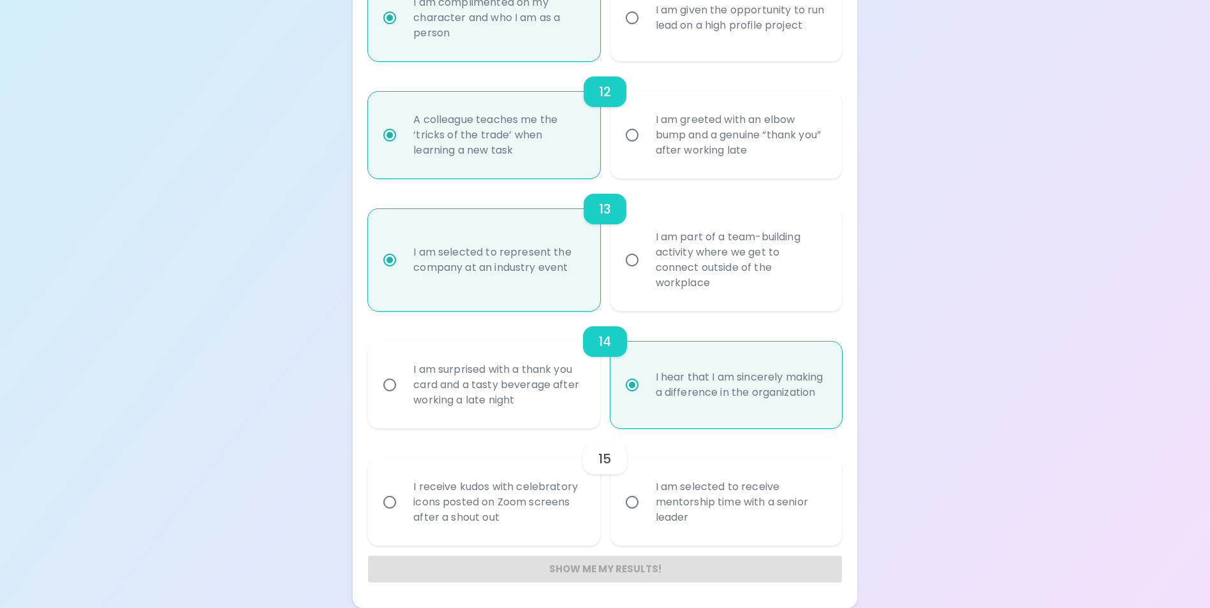
radio input "true"
click at [391, 504] on input "I receive kudos with celebratory icons posted on Zoom screens after a shout out" at bounding box center [389, 502] width 27 height 27
radio input "false"
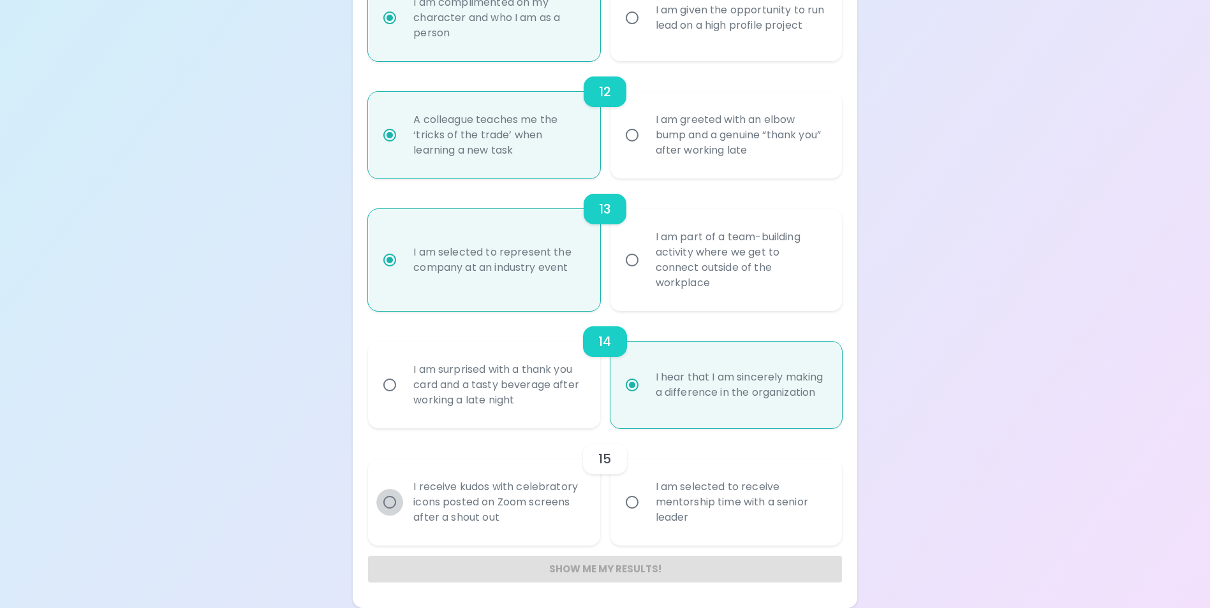
radio input "false"
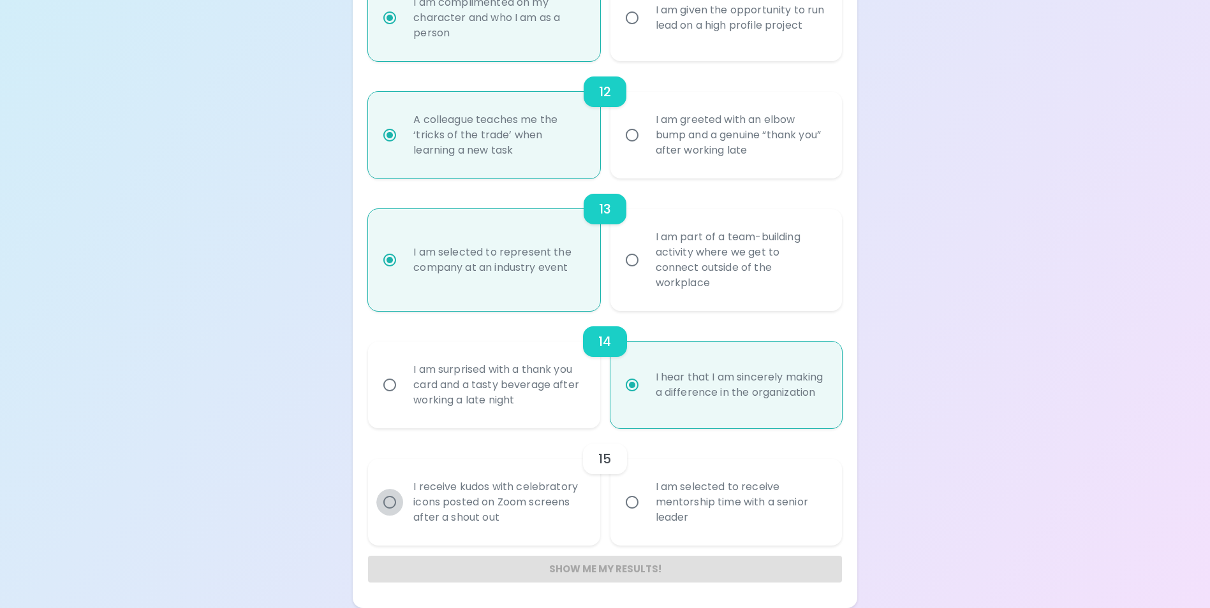
radio input "false"
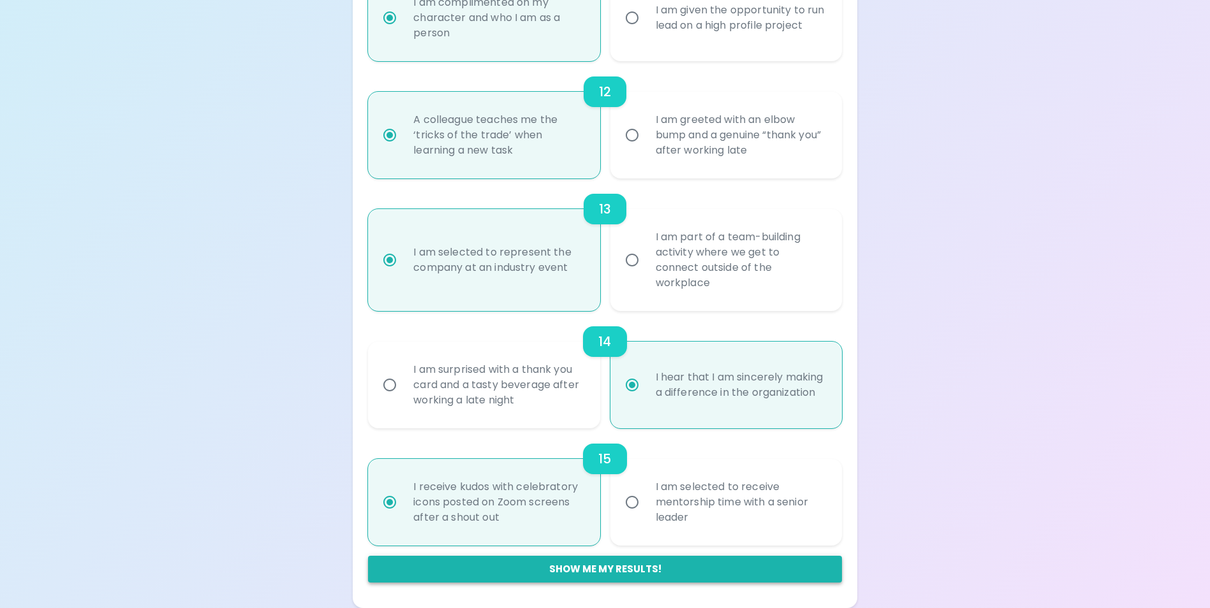
radio input "true"
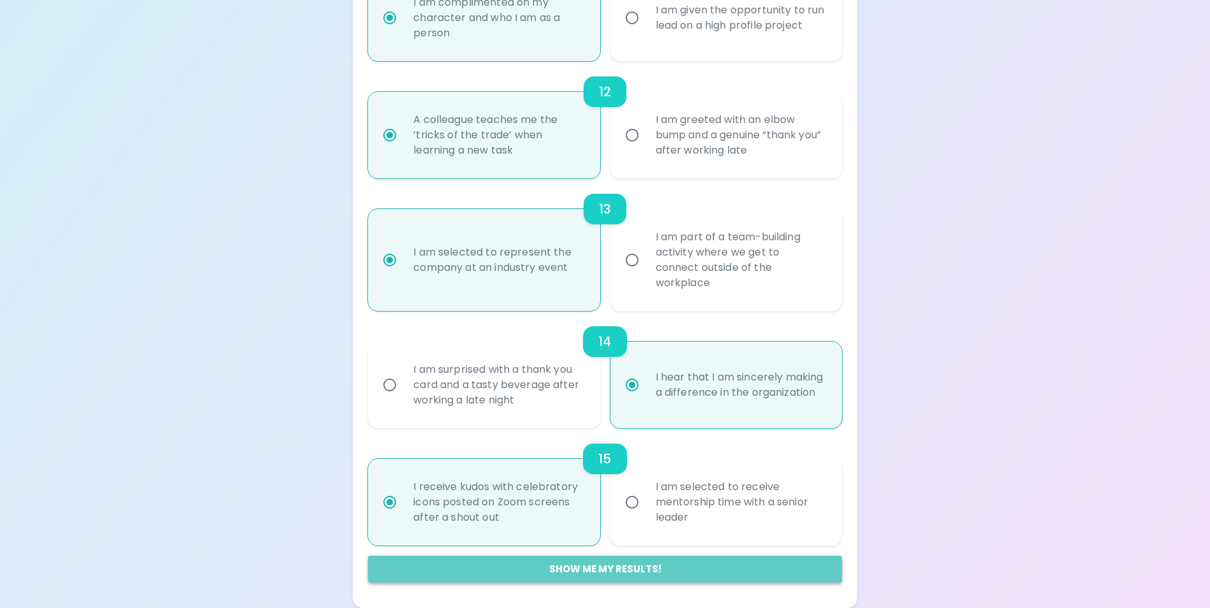
click at [625, 573] on button "Show me my results!" at bounding box center [604, 569] width 473 height 27
radio input "false"
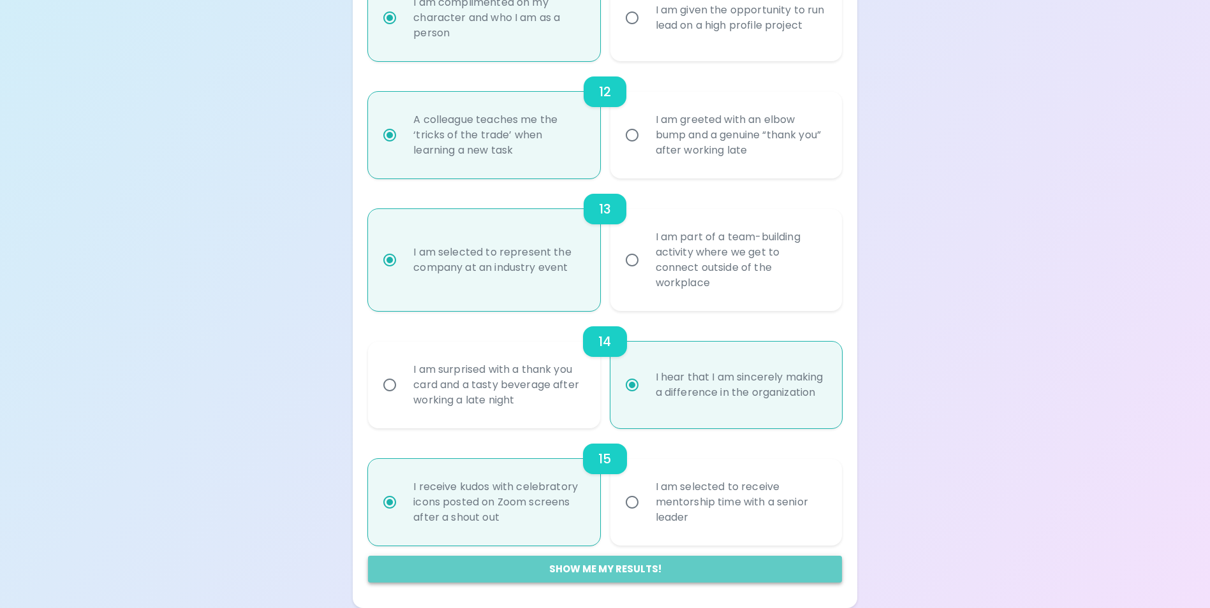
radio input "false"
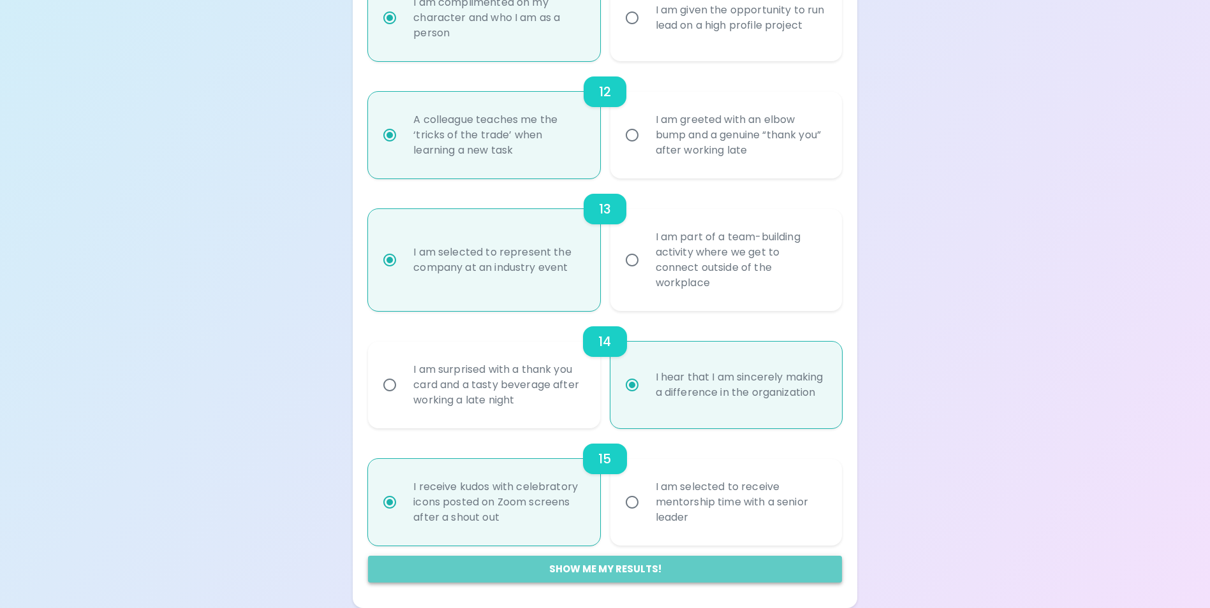
radio input "false"
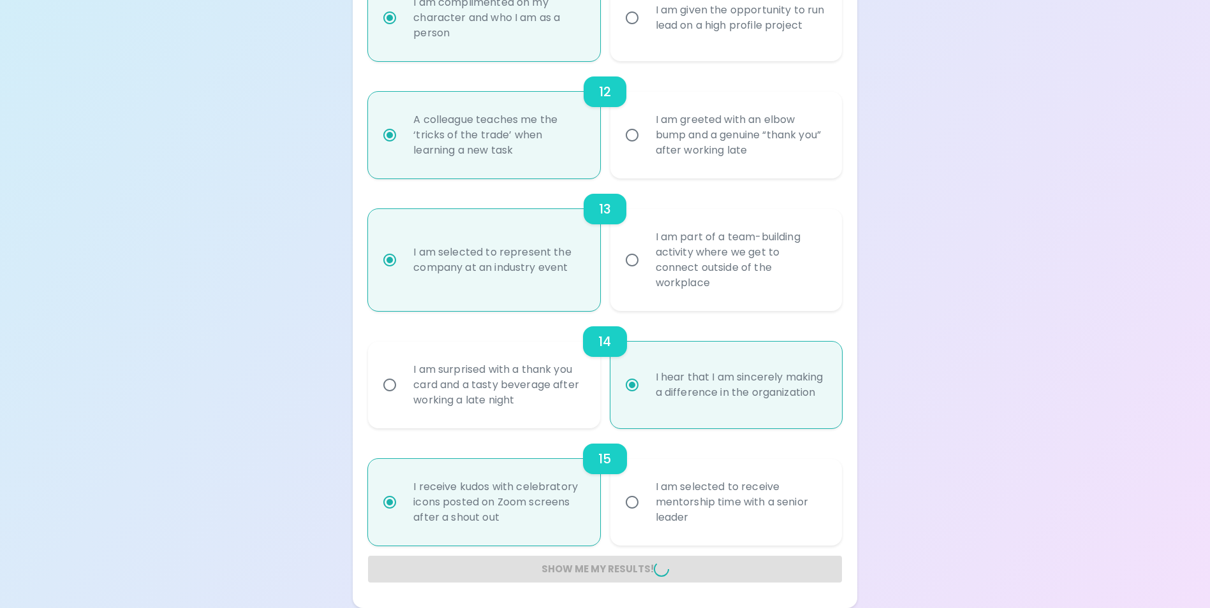
radio input "false"
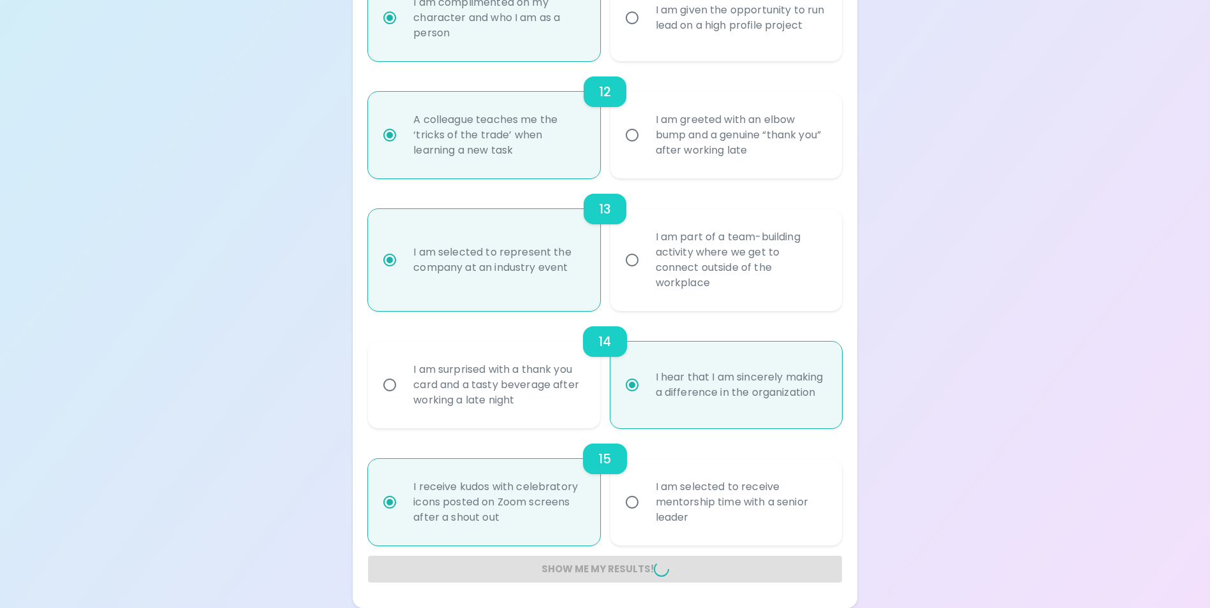
radio input "false"
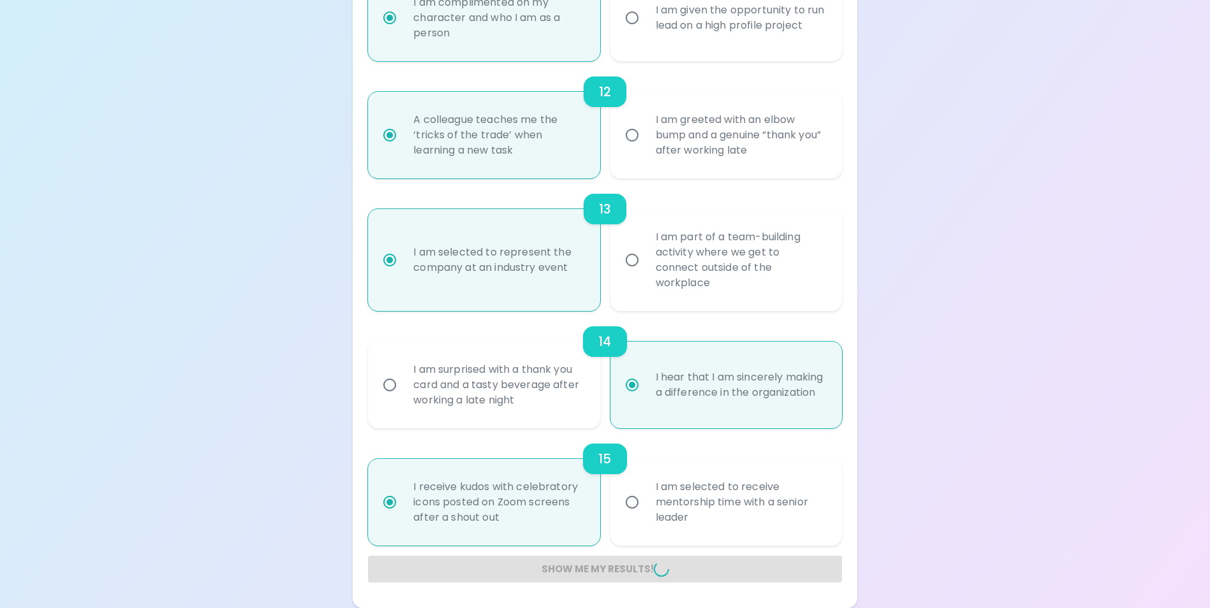
radio input "false"
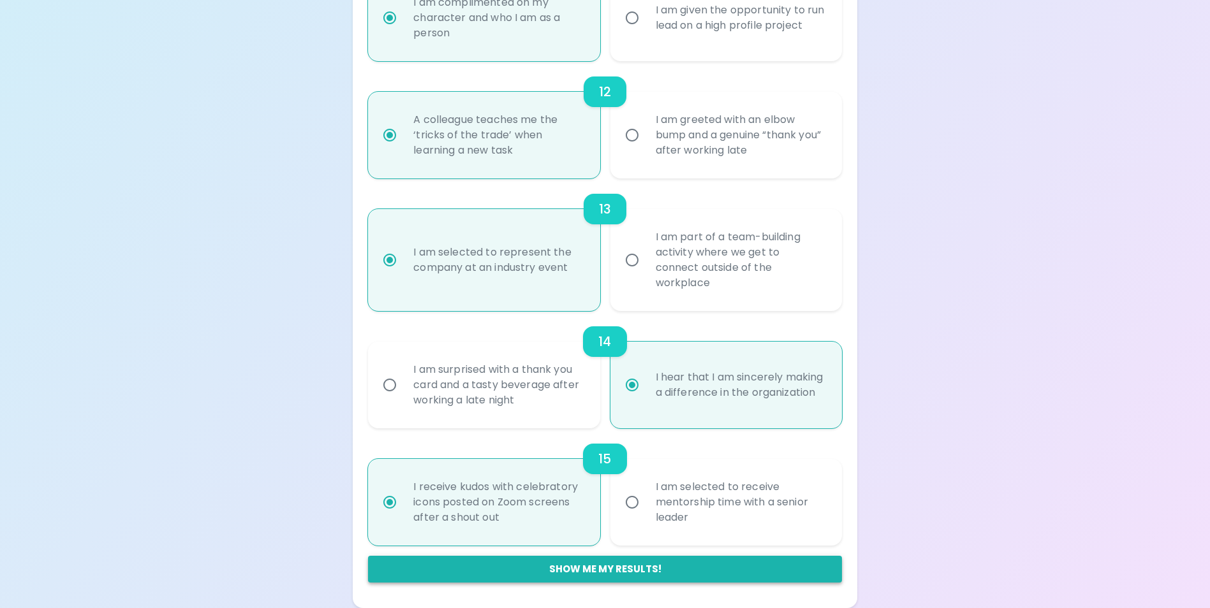
scroll to position [213, 0]
